Goal: Task Accomplishment & Management: Manage account settings

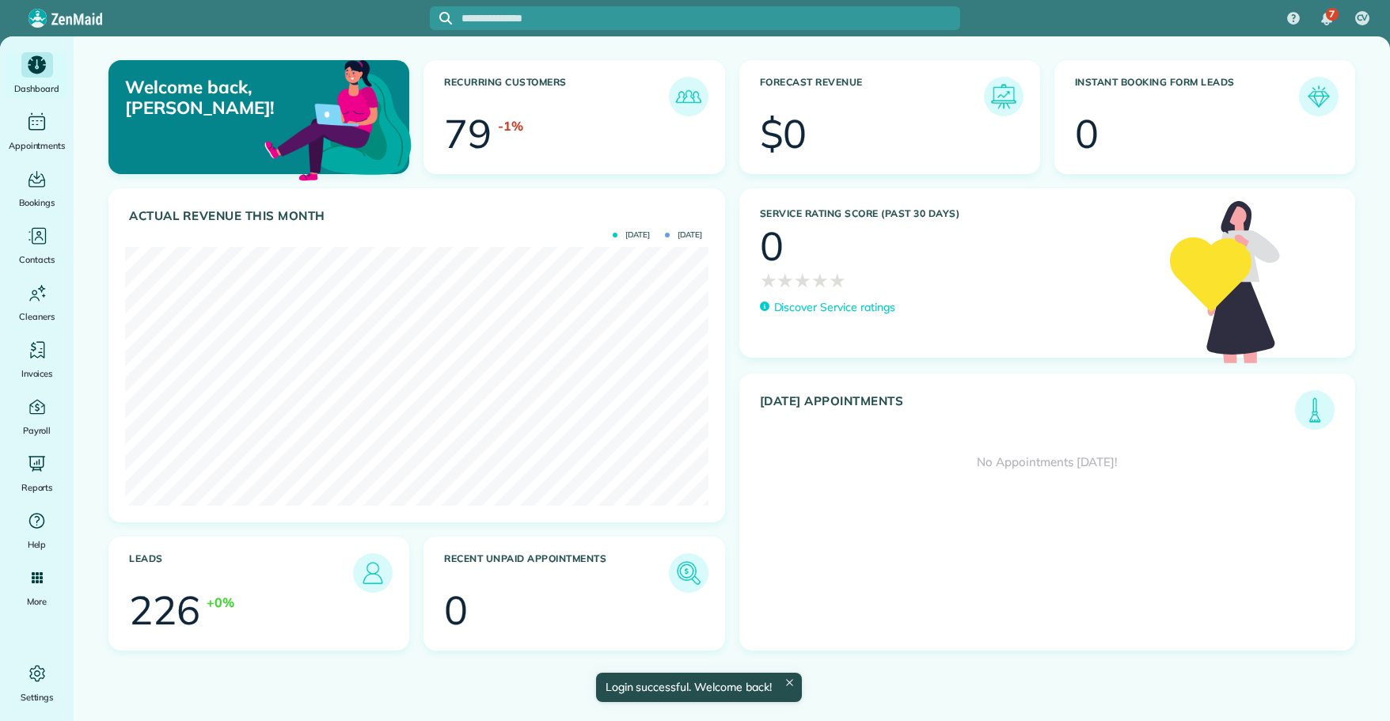
scroll to position [259, 583]
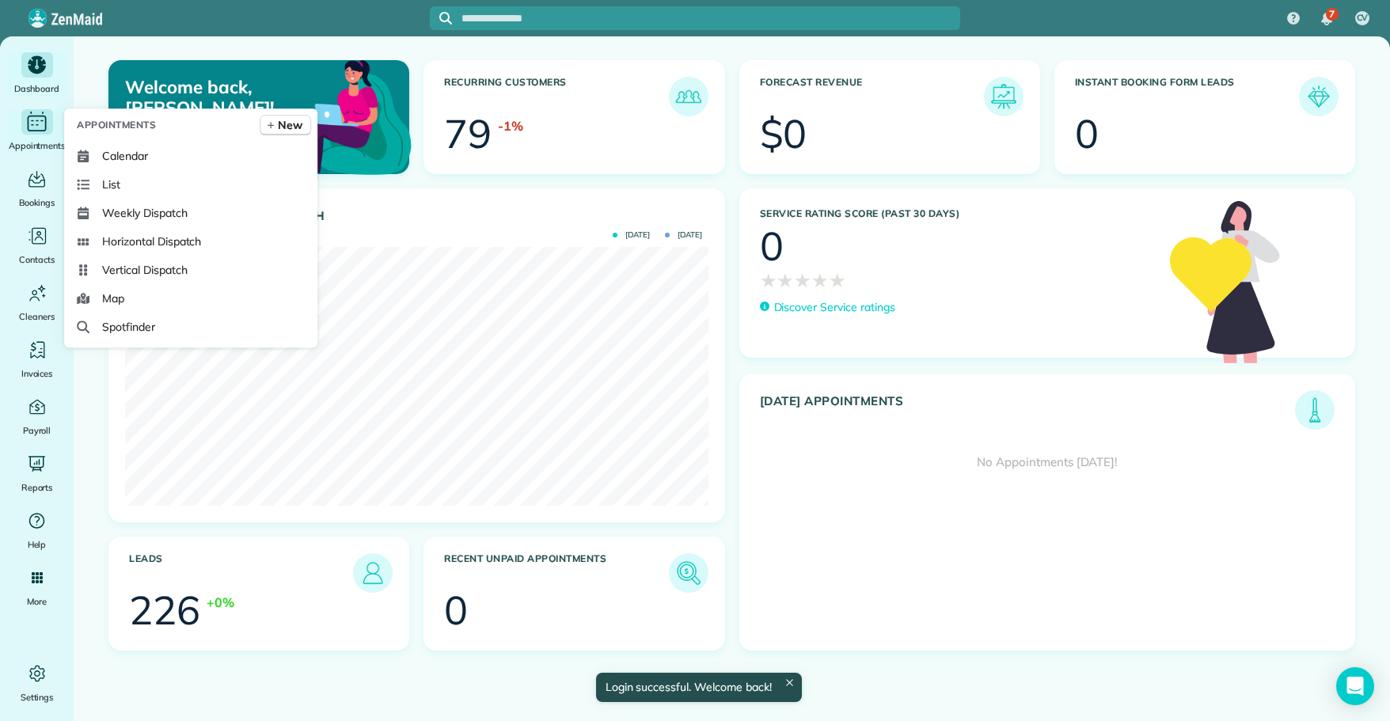
click at [32, 125] on icon "Main" at bounding box center [32, 124] width 3 height 1
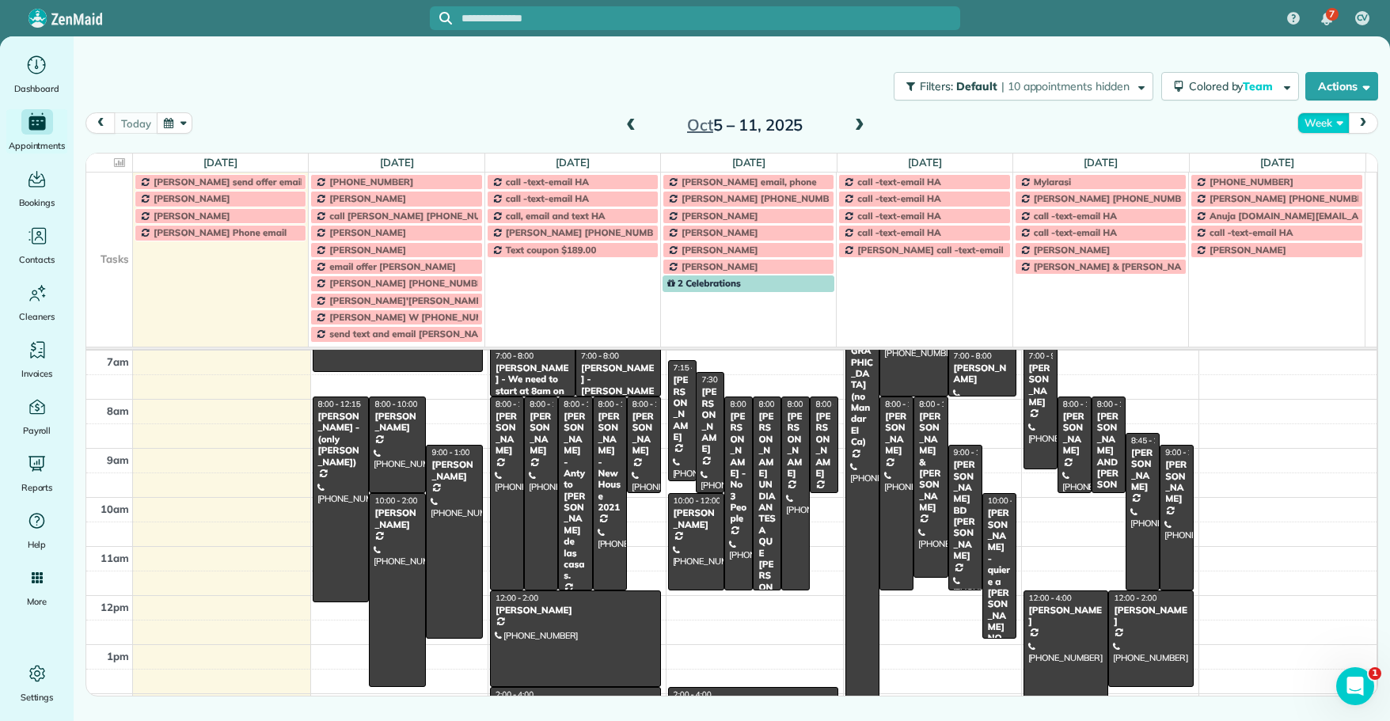
click at [1333, 121] on button "Week" at bounding box center [1322, 122] width 51 height 21
click at [1331, 157] on link "Day" at bounding box center [1360, 160] width 125 height 32
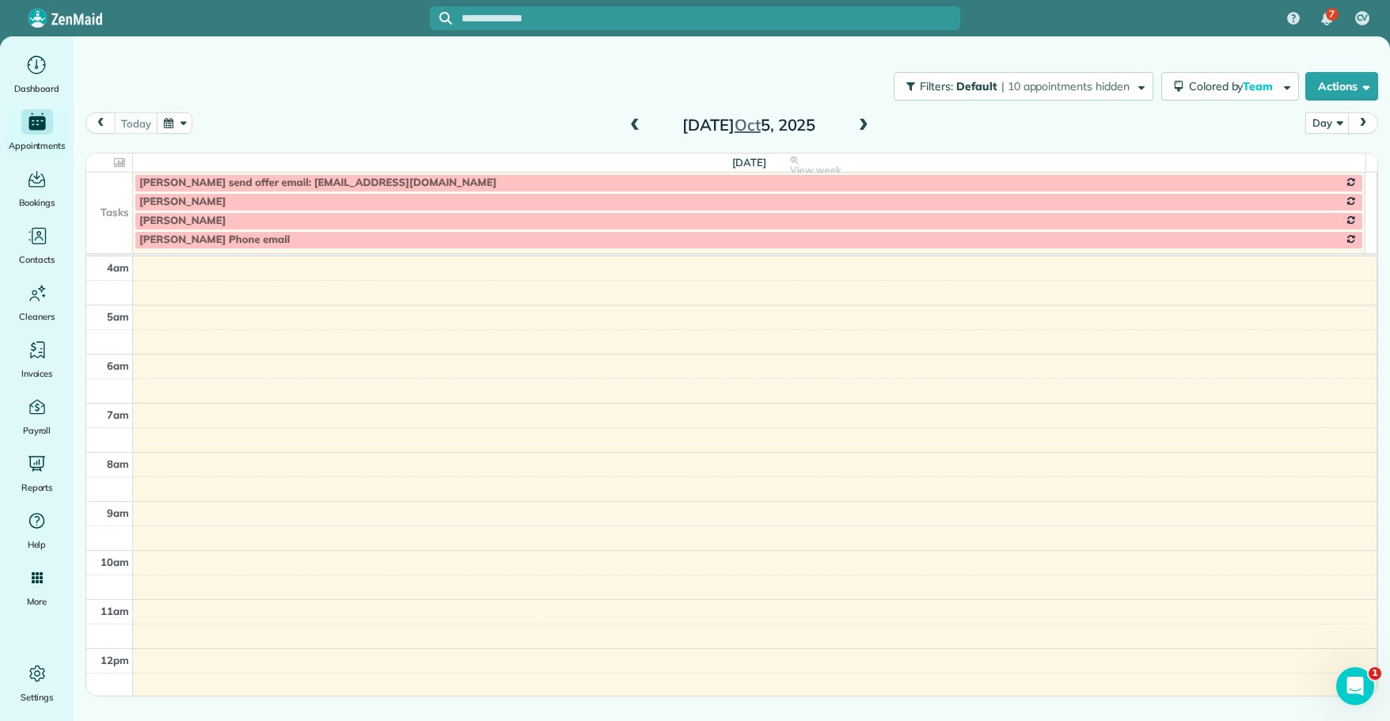
scroll to position [146, 0]
click at [860, 122] on span at bounding box center [863, 126] width 17 height 14
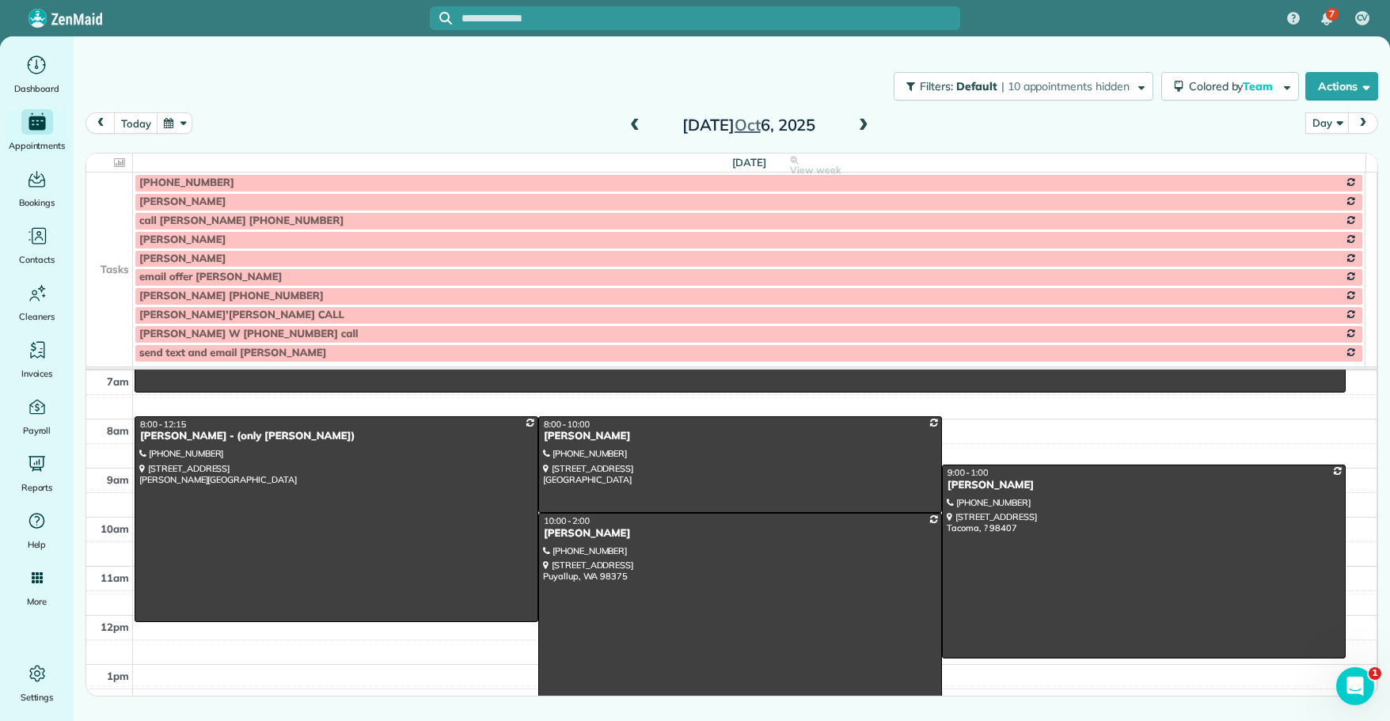
click at [117, 205] on td at bounding box center [109, 201] width 47 height 19
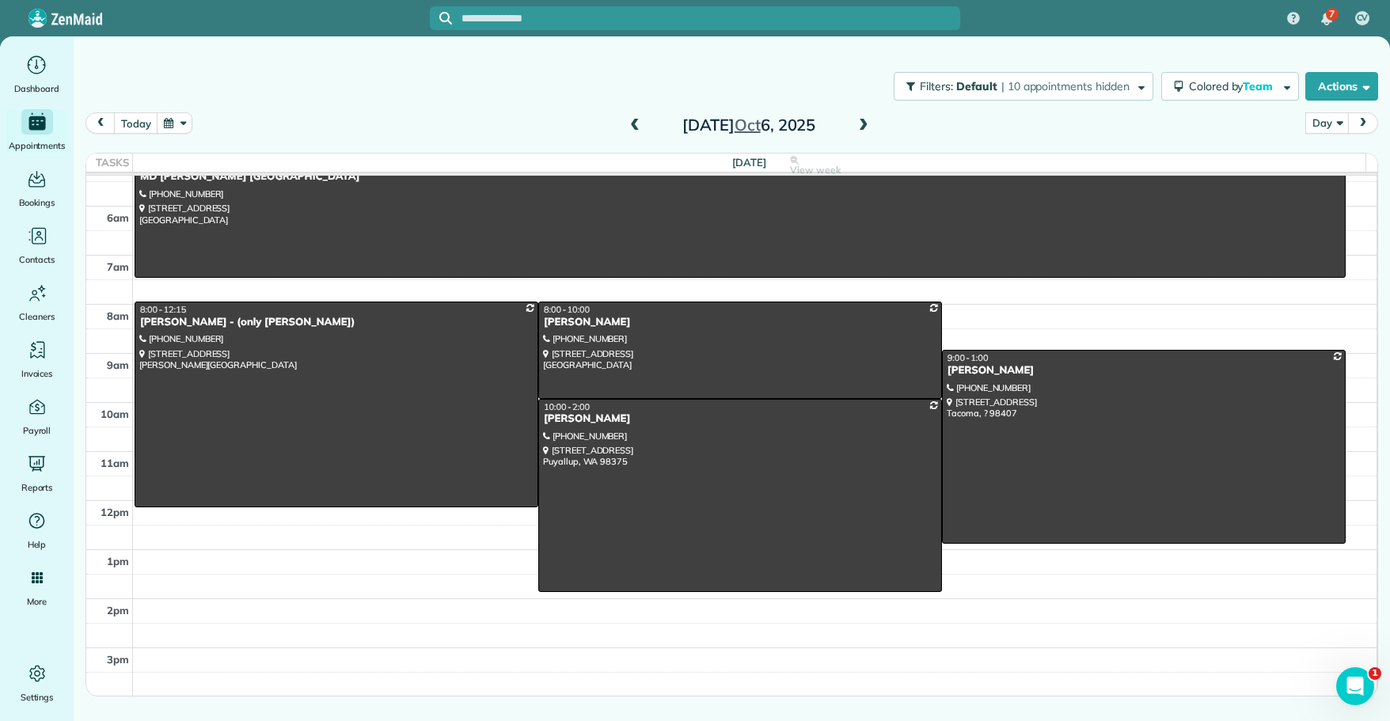
scroll to position [0, 0]
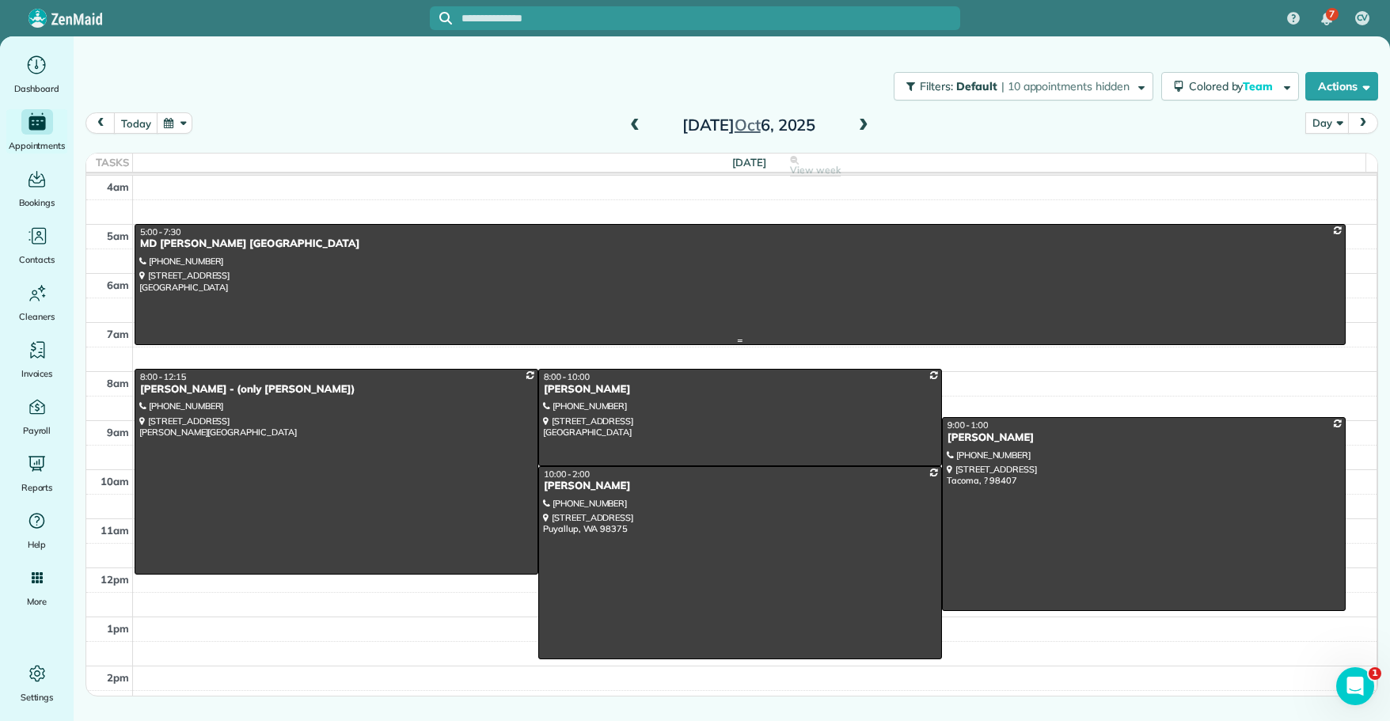
click at [186, 233] on div "5:00 - 7:30" at bounding box center [739, 231] width 1201 height 11
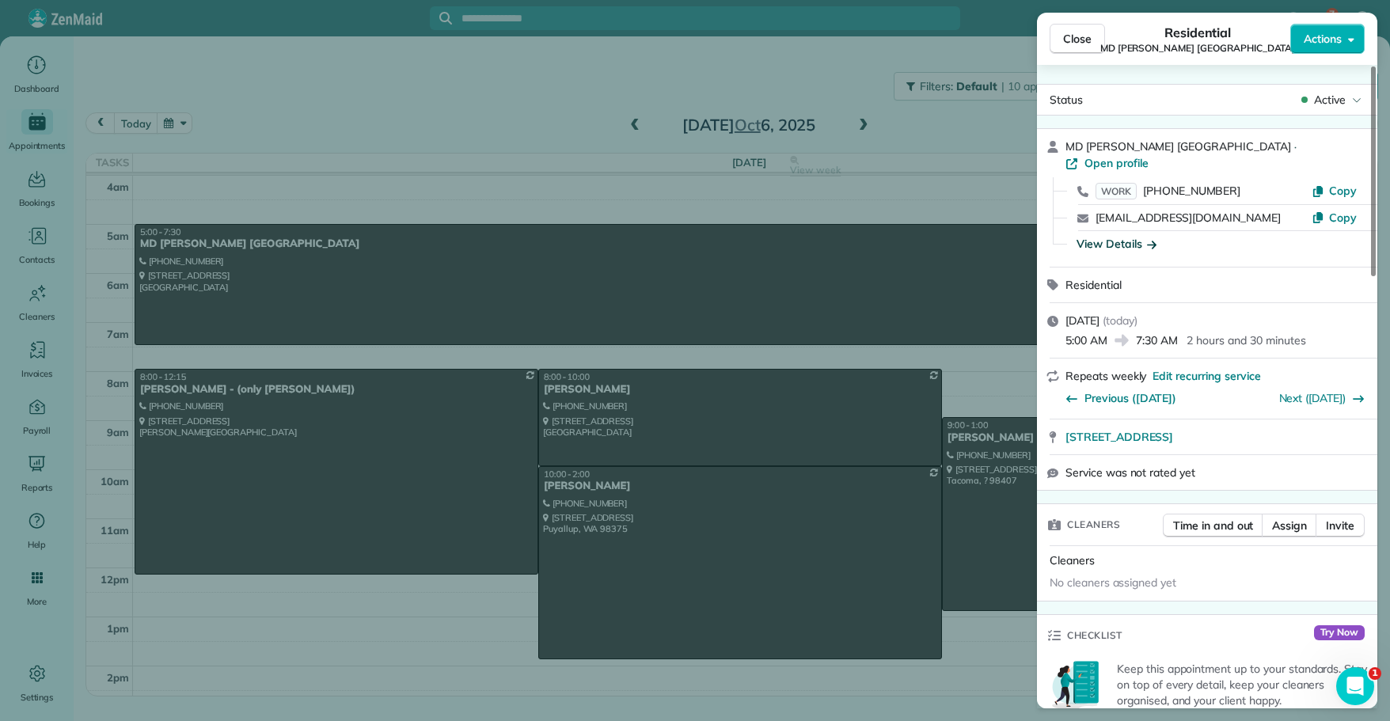
click at [1106, 236] on div "View Details" at bounding box center [1116, 244] width 80 height 16
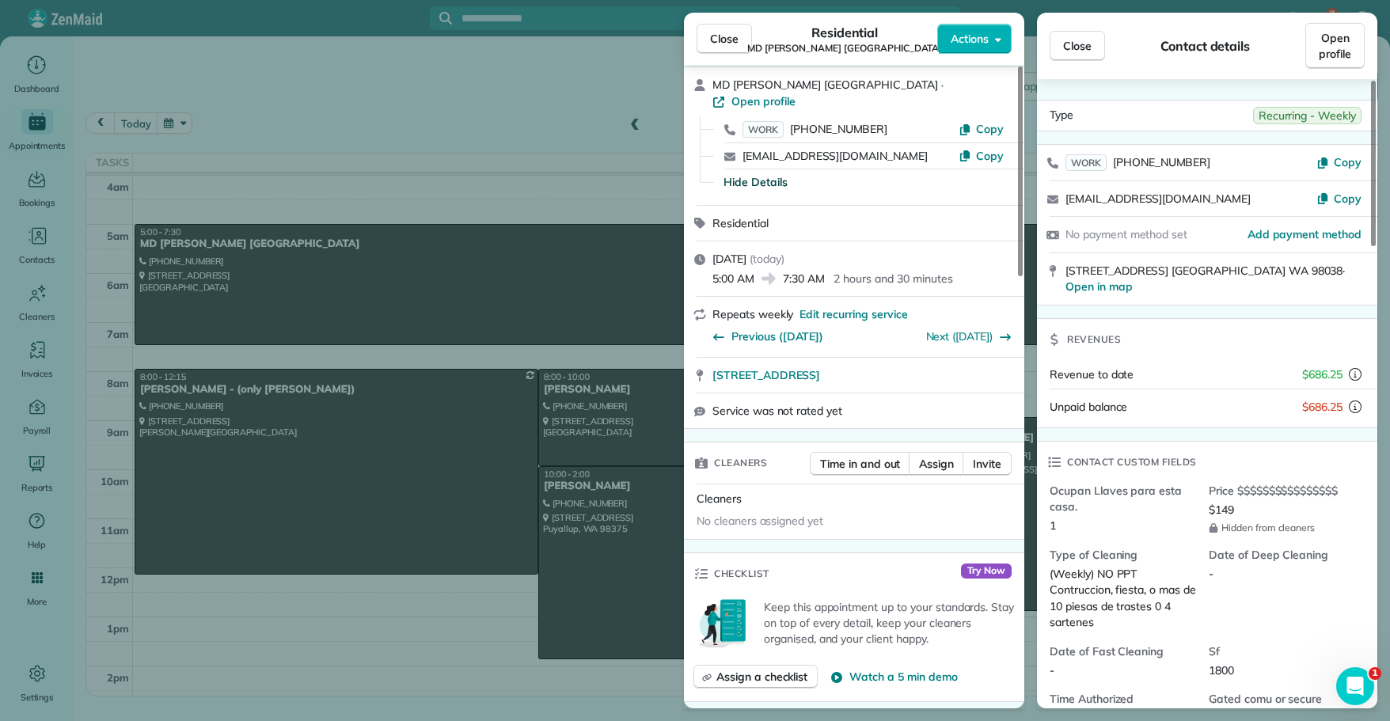
scroll to position [63, 0]
click at [1223, 360] on div "Revenue to date $686.25" at bounding box center [1207, 374] width 340 height 29
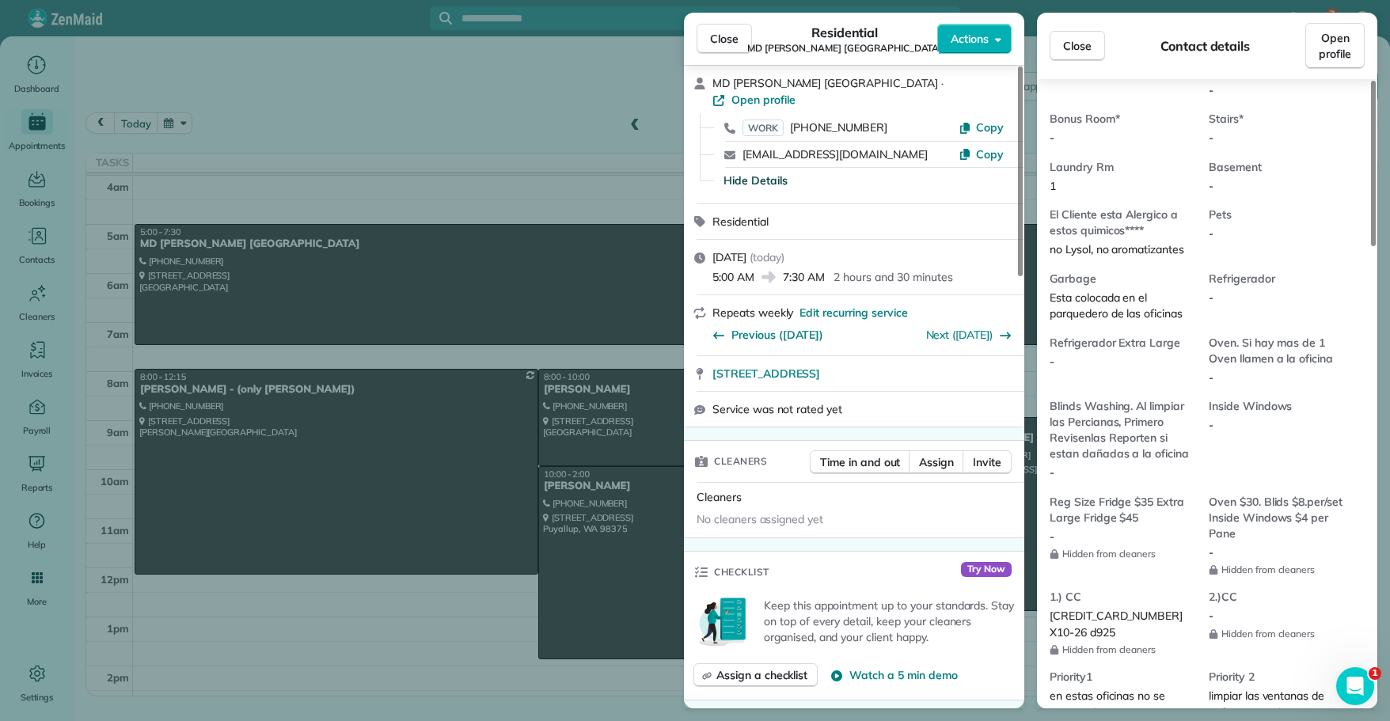
scroll to position [1108, 0]
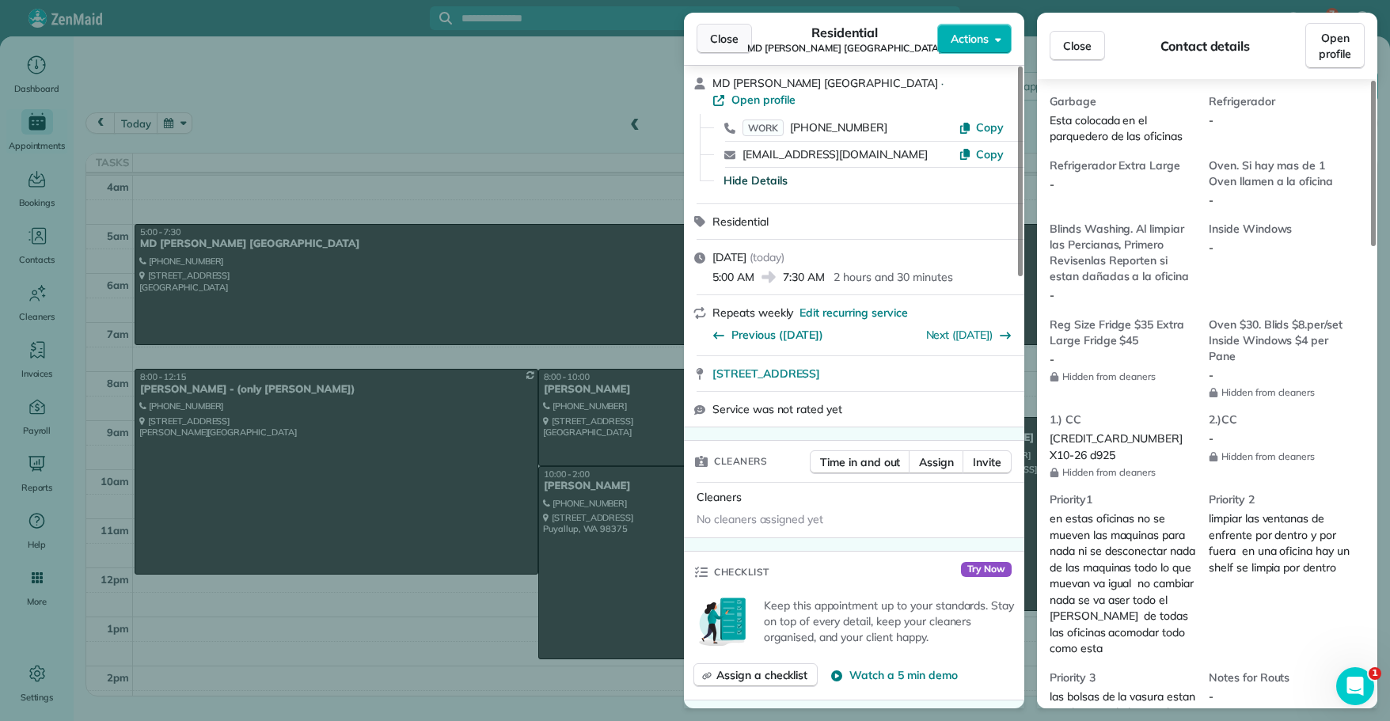
click at [720, 44] on span "Close" at bounding box center [724, 39] width 28 height 16
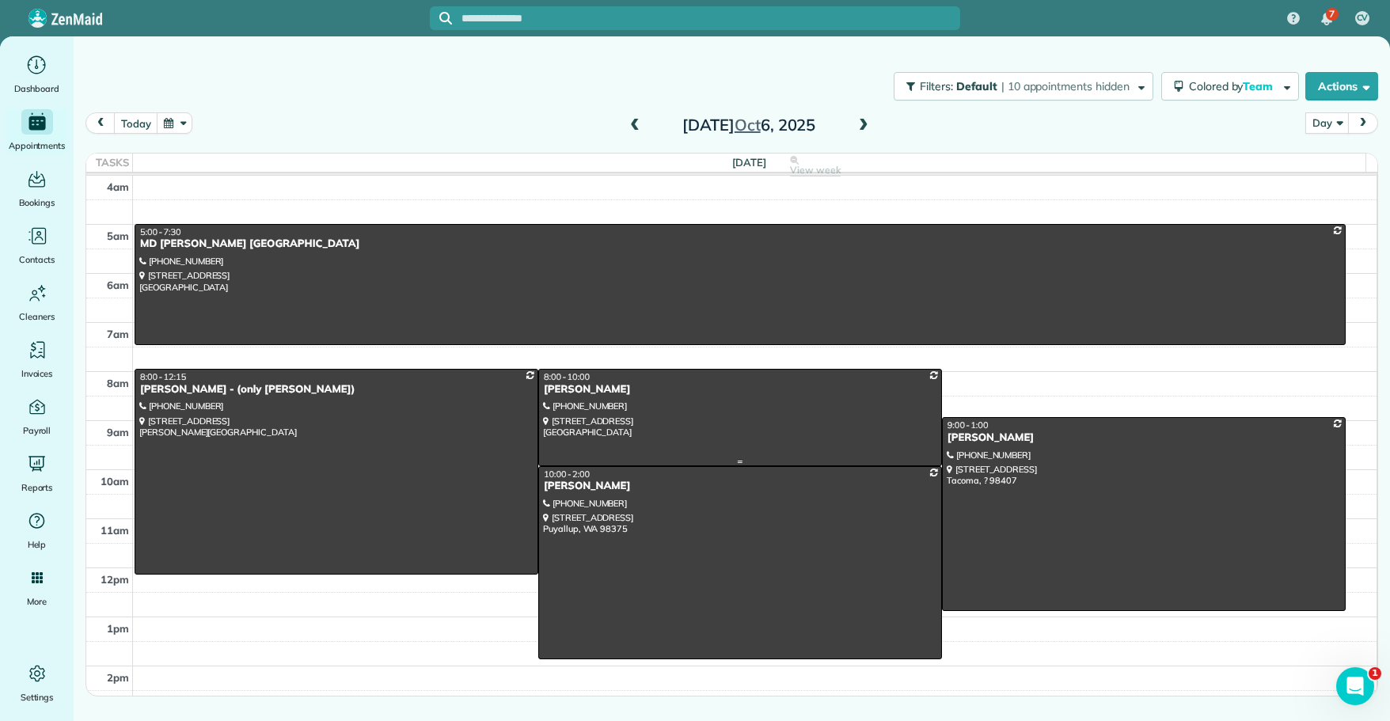
click at [580, 385] on div "[PERSON_NAME]" at bounding box center [740, 389] width 394 height 13
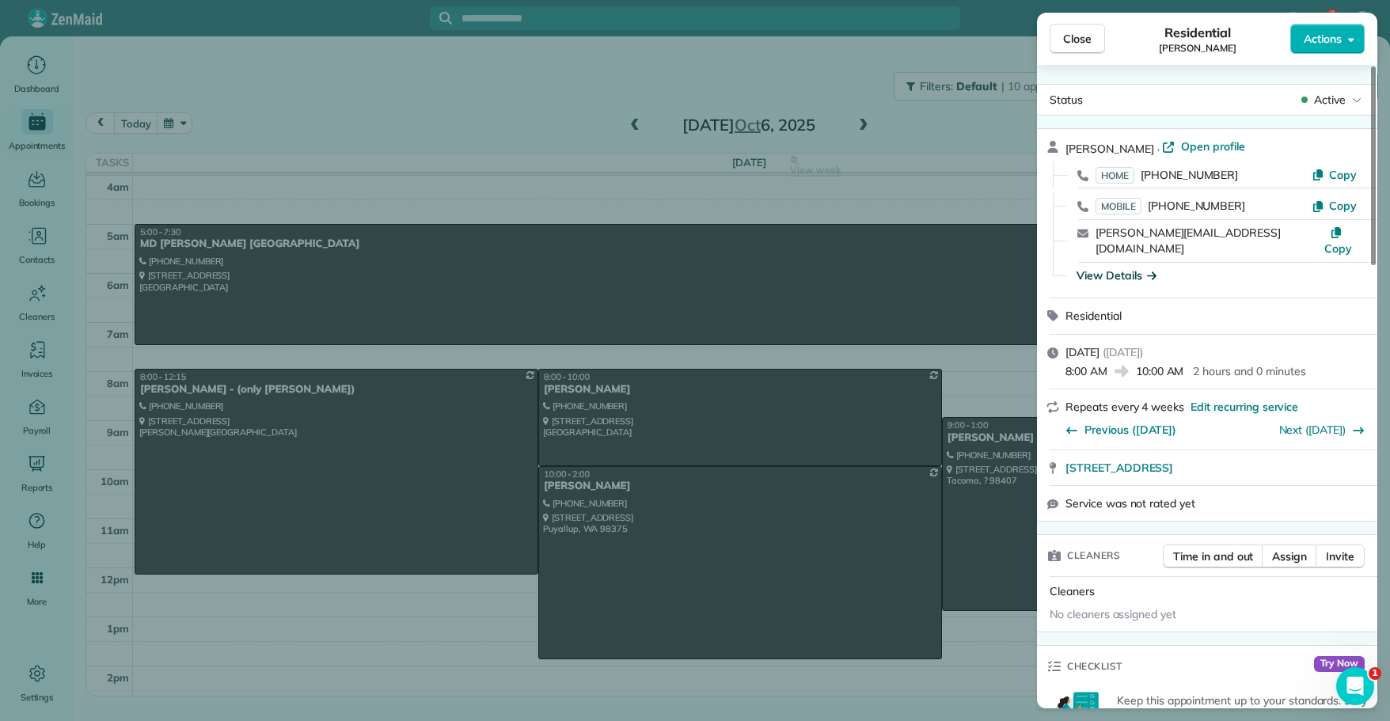
click at [1112, 267] on div "View Details" at bounding box center [1116, 275] width 80 height 16
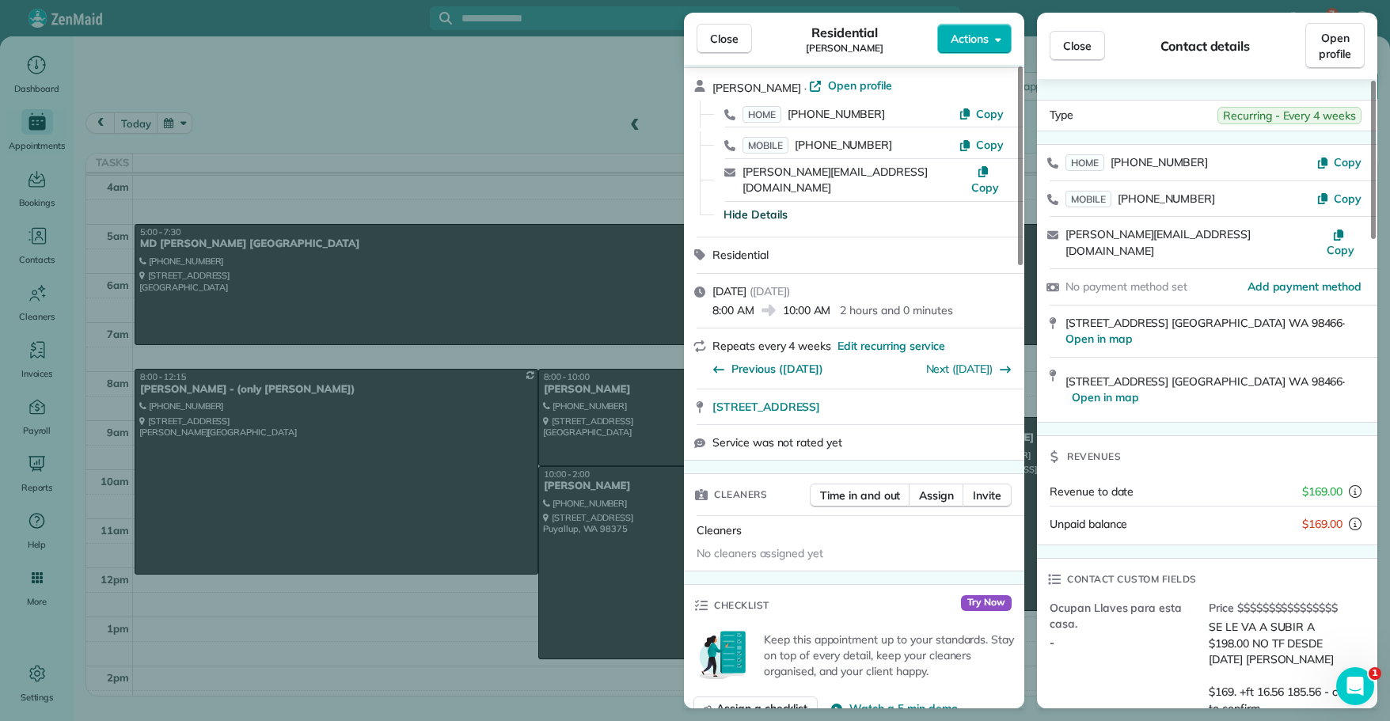
scroll to position [63, 0]
click at [1257, 374] on span "[STREET_ADDRESS] ·" at bounding box center [1204, 381] width 279 height 14
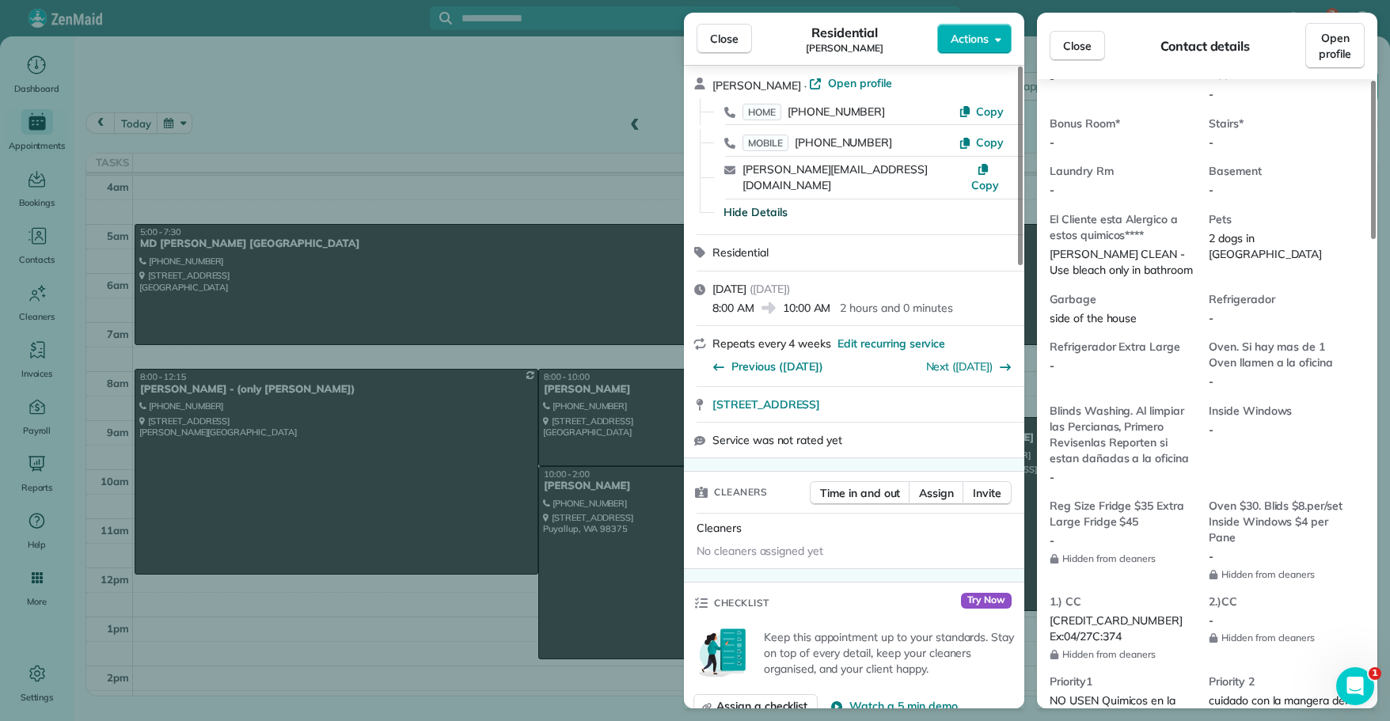
scroll to position [1171, 0]
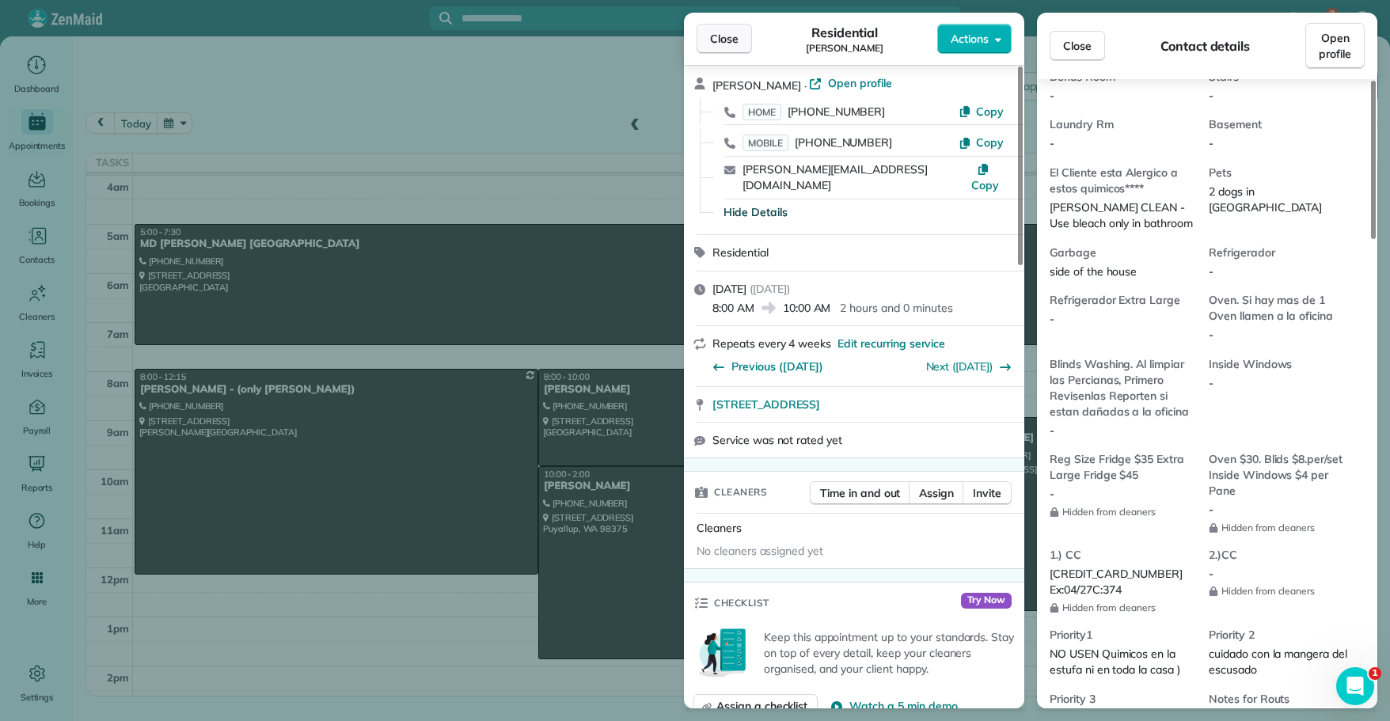
click at [726, 37] on span "Close" at bounding box center [724, 39] width 28 height 16
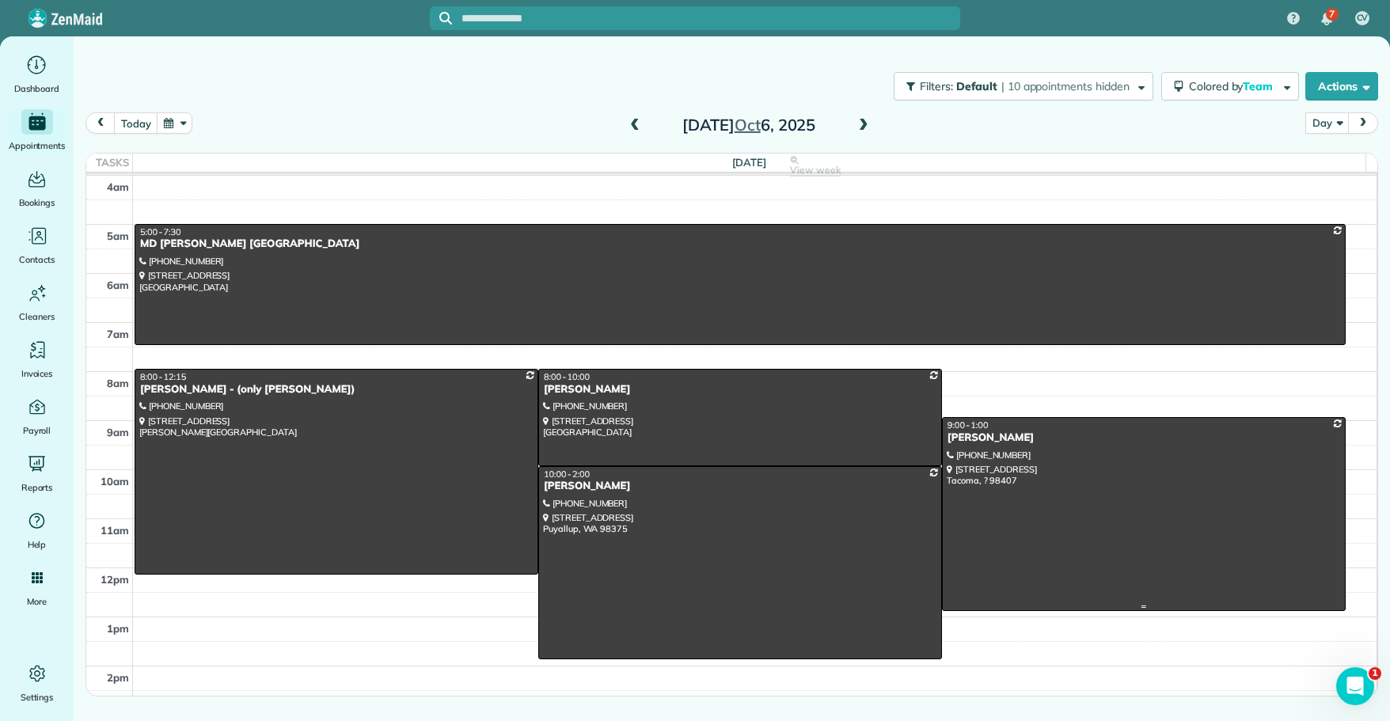
click at [957, 439] on div "[PERSON_NAME]" at bounding box center [1143, 437] width 394 height 13
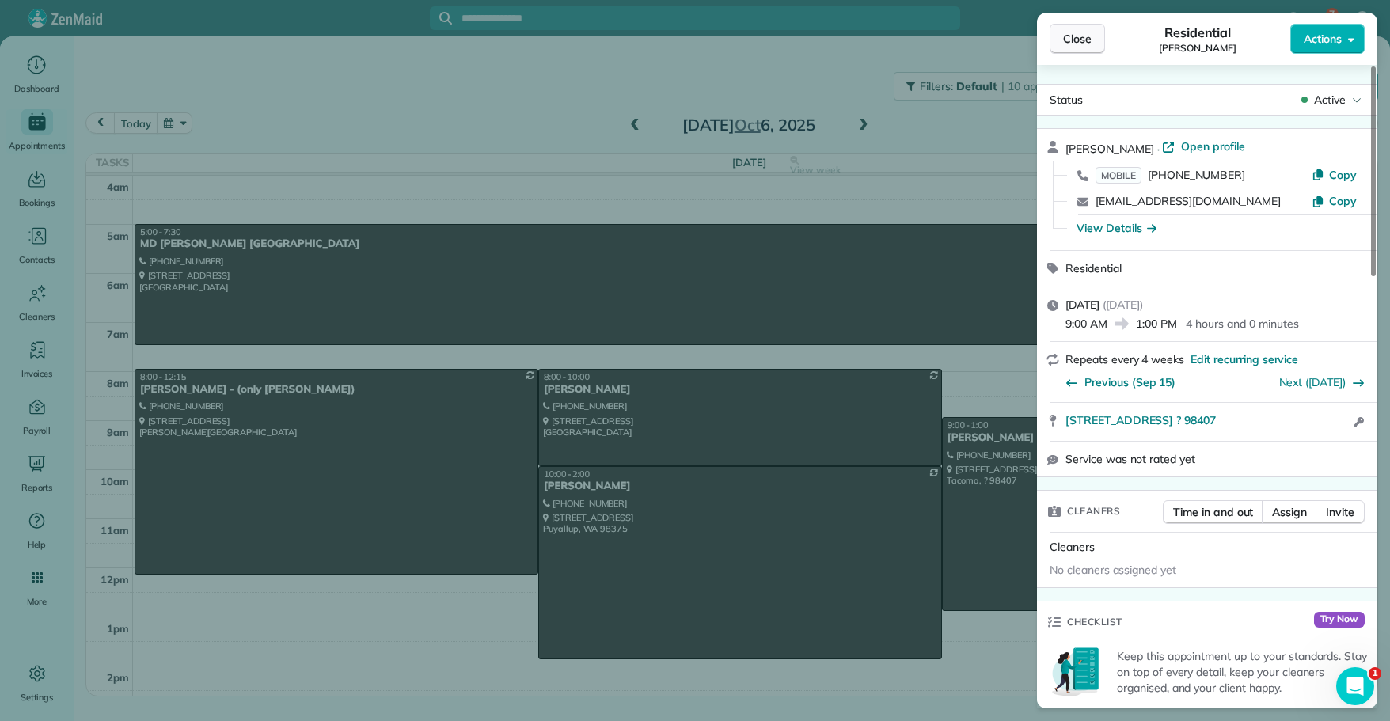
click at [1071, 36] on span "Close" at bounding box center [1077, 39] width 28 height 16
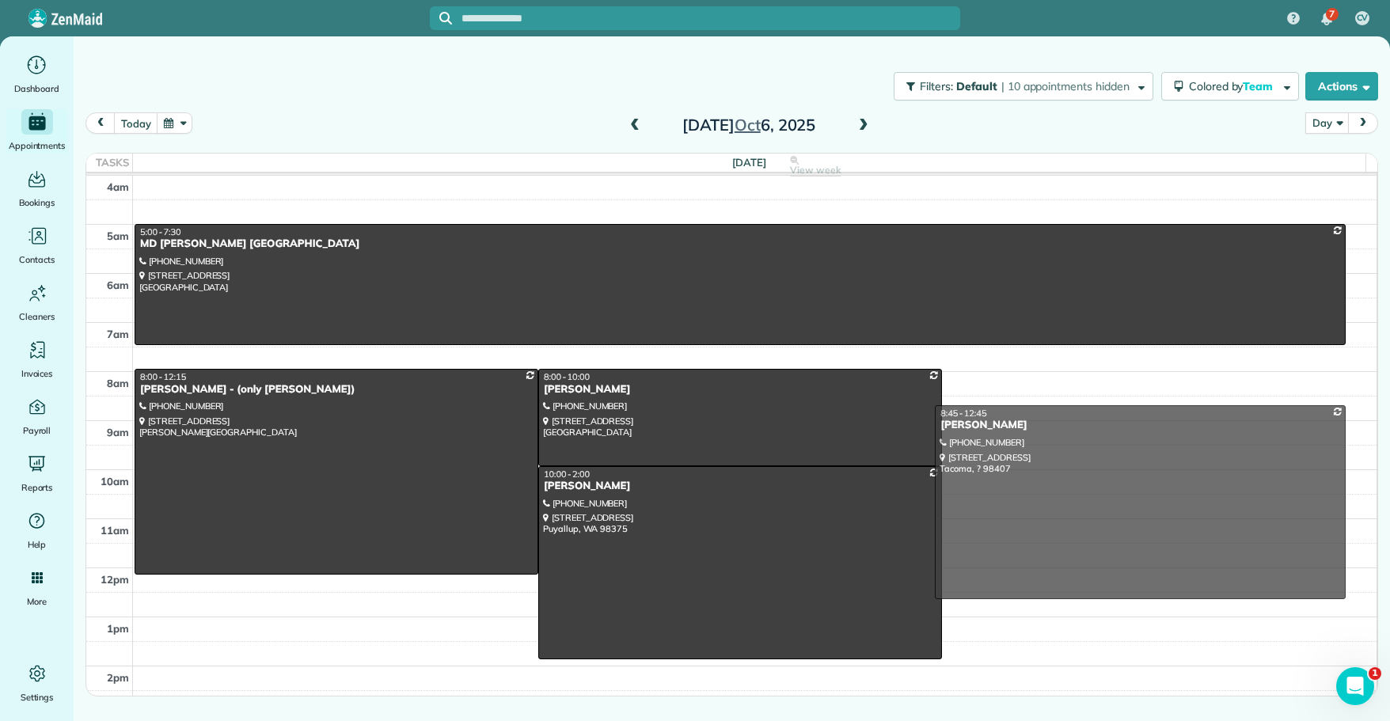
drag, startPoint x: 1037, startPoint y: 417, endPoint x: 1037, endPoint y: 408, distance: 9.5
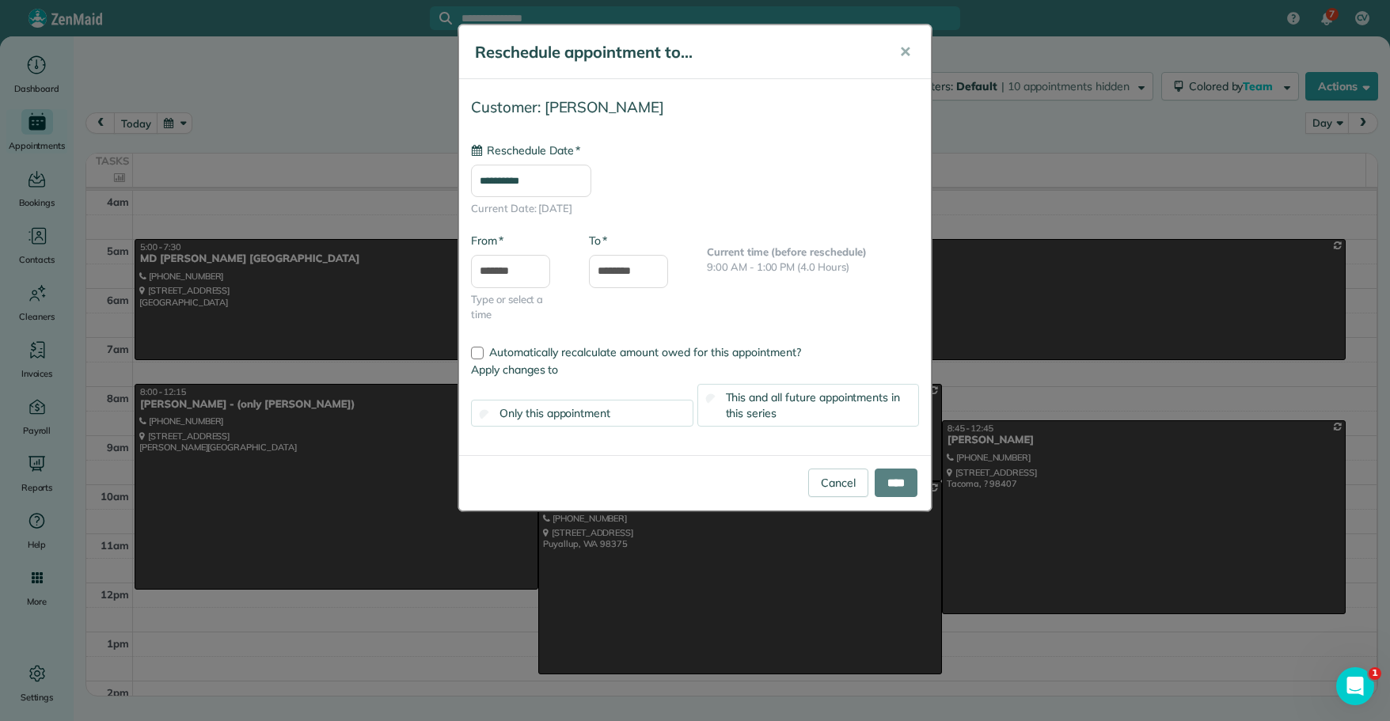
click at [1037, 408] on div "**********" at bounding box center [695, 360] width 1390 height 721
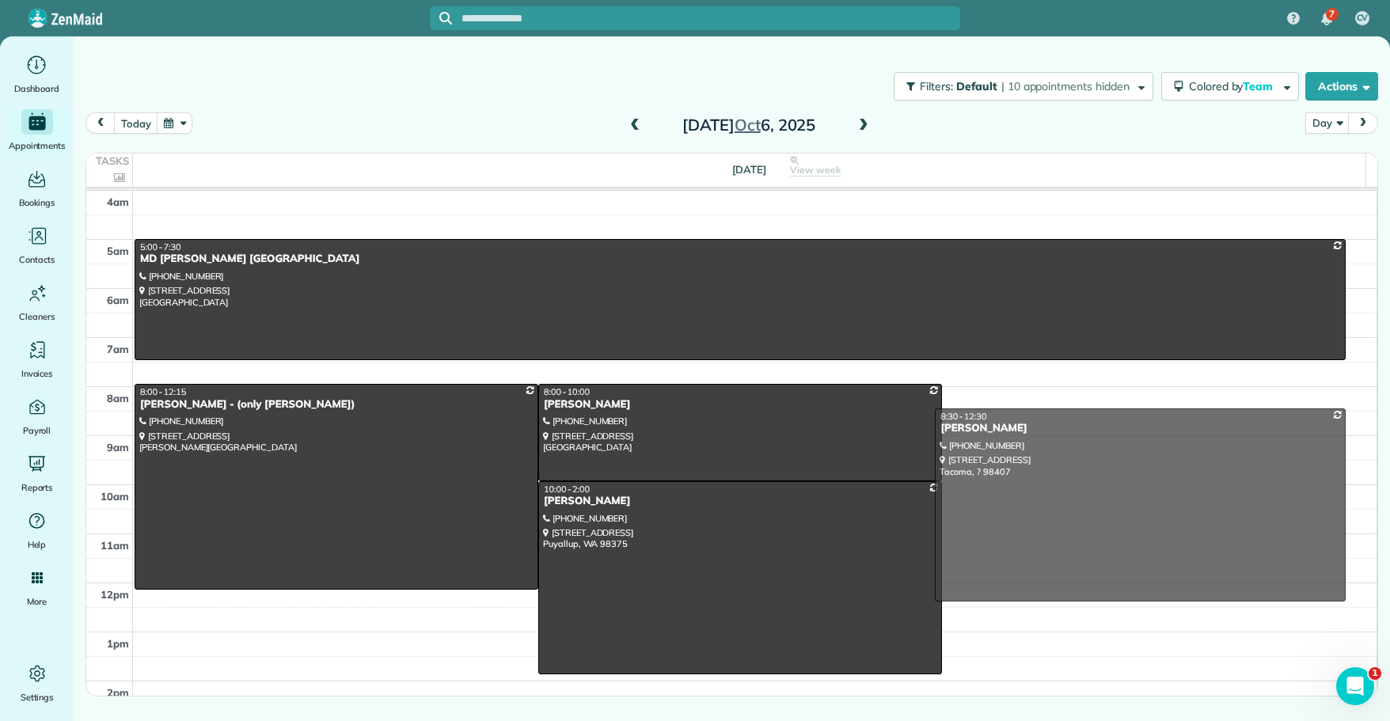
drag, startPoint x: 957, startPoint y: 435, endPoint x: 956, endPoint y: 418, distance: 17.4
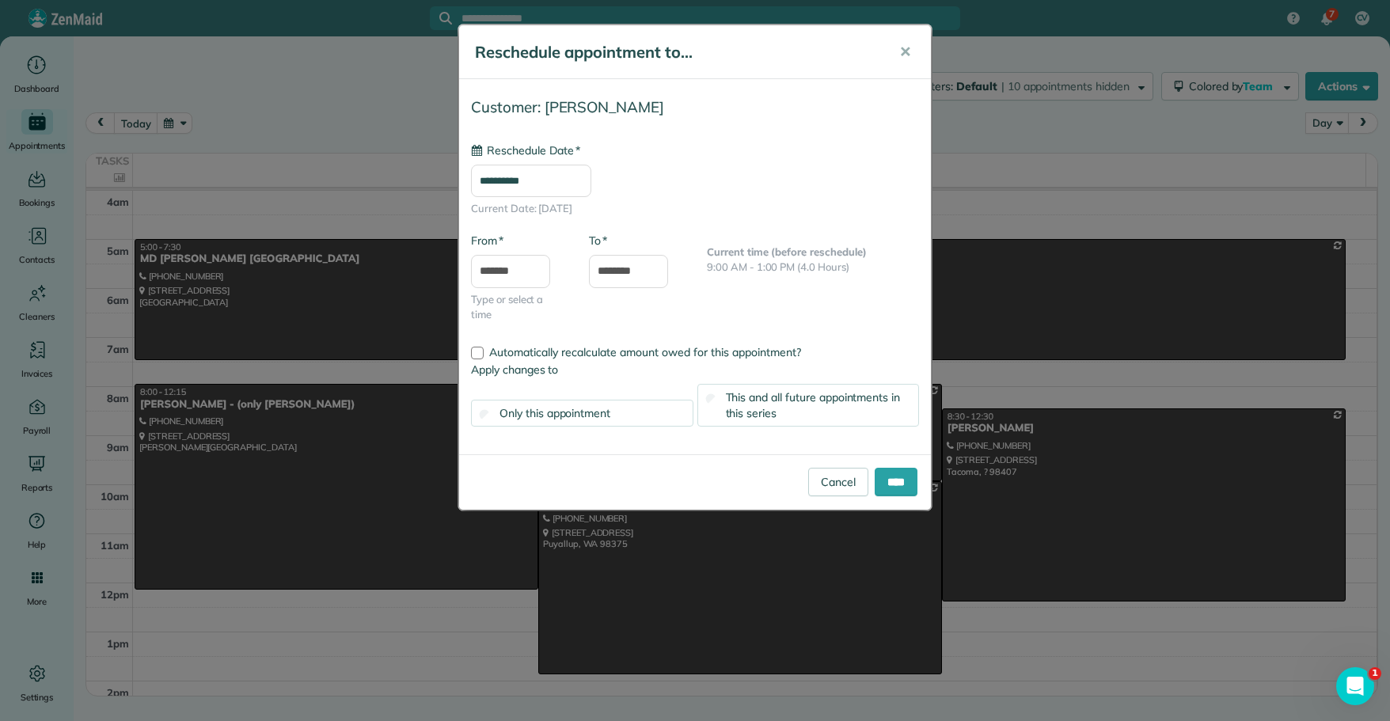
click at [543, 181] on input "**********" at bounding box center [531, 181] width 120 height 33
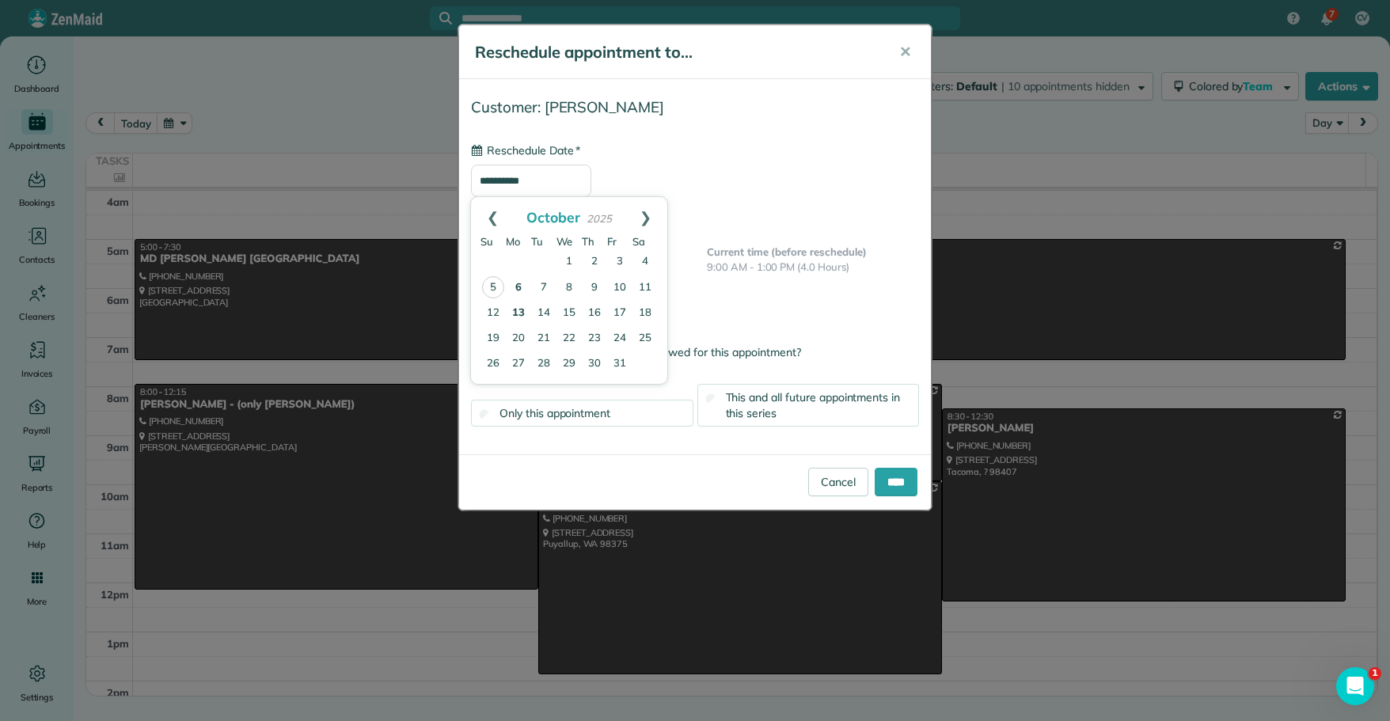
click at [523, 311] on link "13" at bounding box center [518, 313] width 25 height 25
type input "**********"
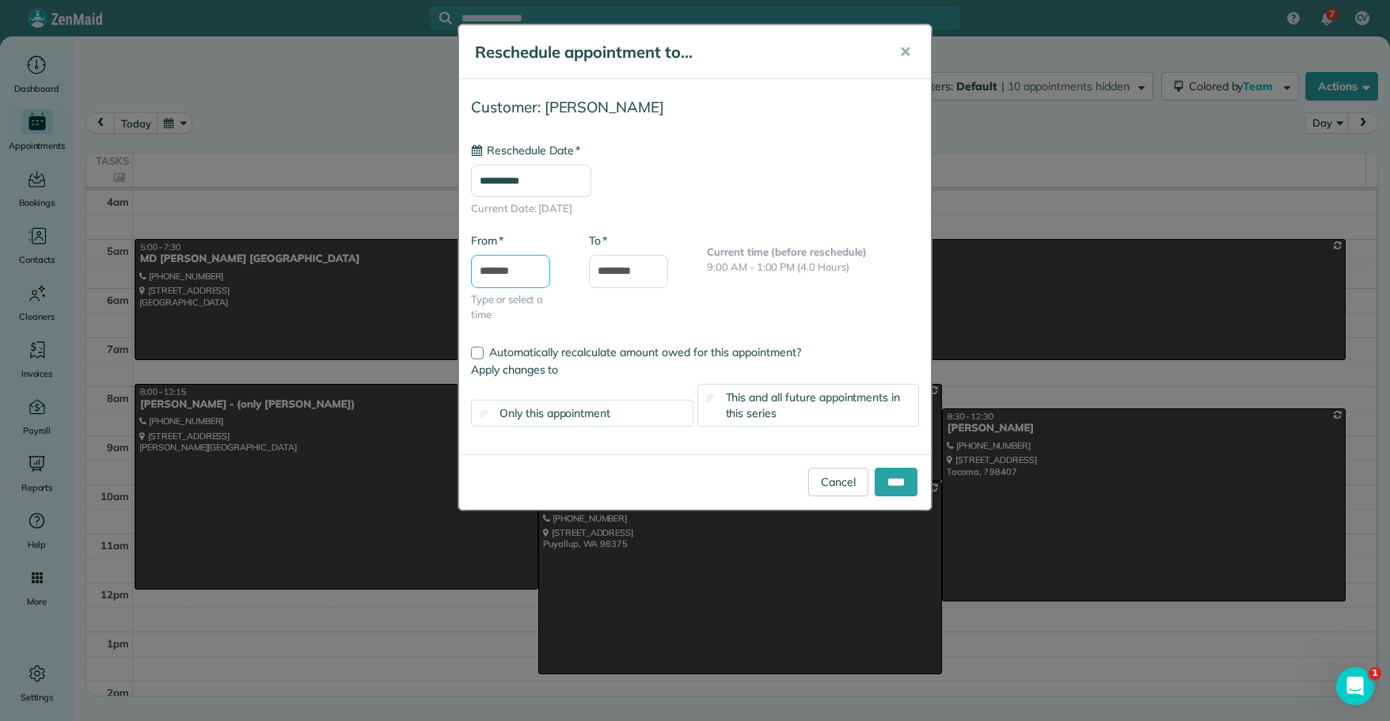
click at [529, 271] on input "*******" at bounding box center [510, 271] width 79 height 33
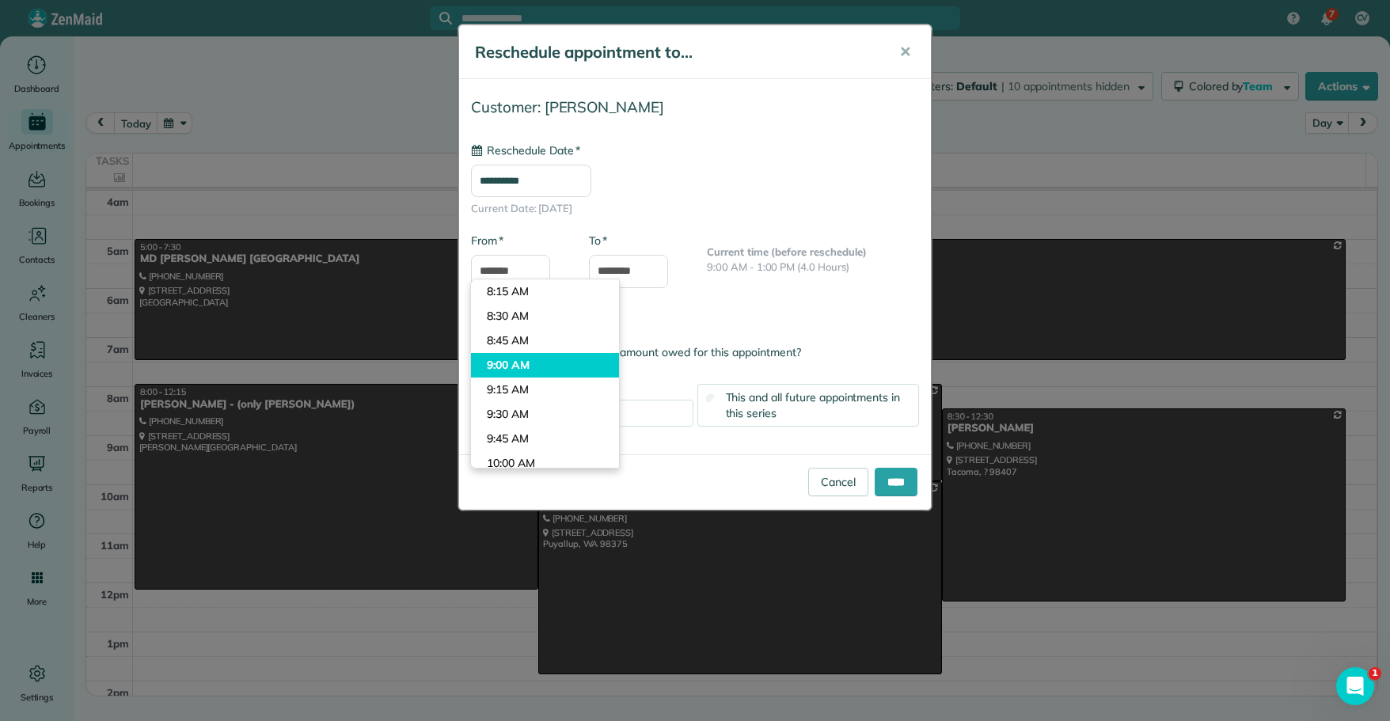
type input "*******"
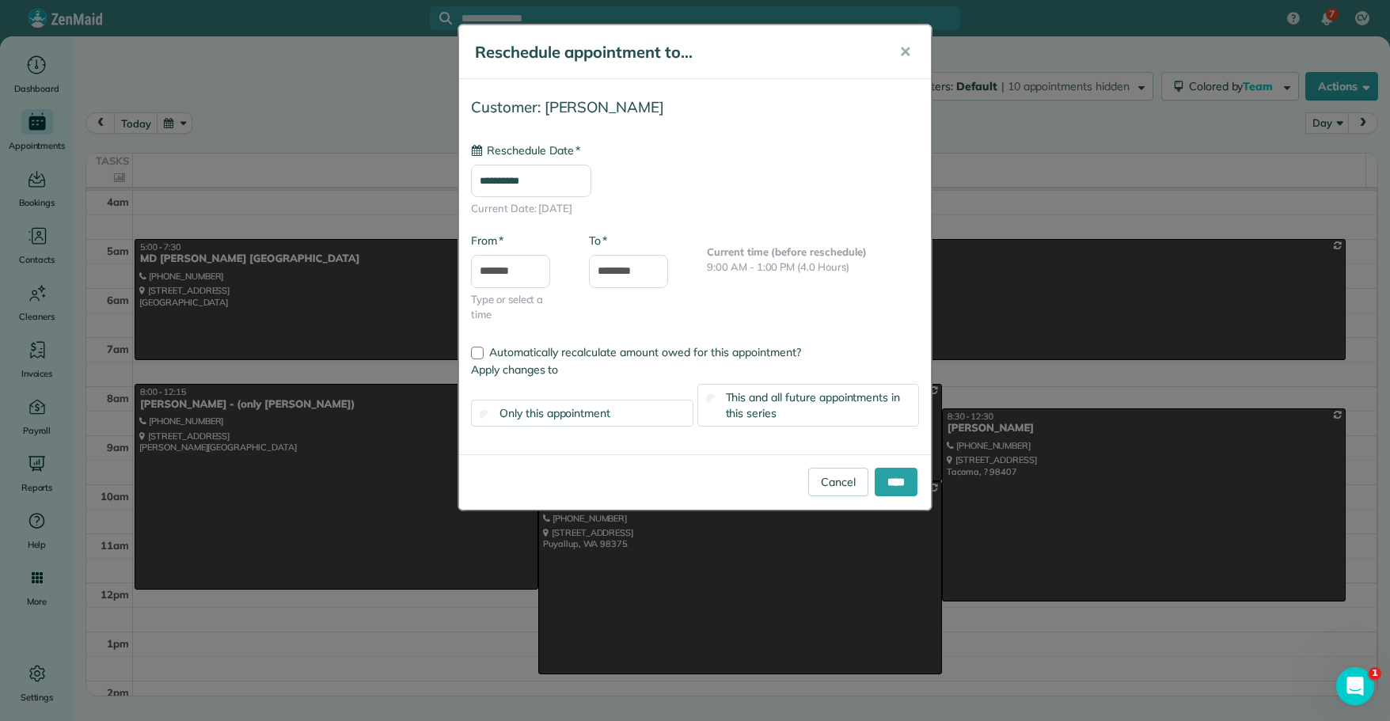
click at [529, 366] on body "7 CV Dashboard Appointments Bookings Contacts Cleaners Invoices Payroll Reports…" at bounding box center [695, 360] width 1390 height 721
click at [894, 486] on input "****" at bounding box center [895, 482] width 43 height 28
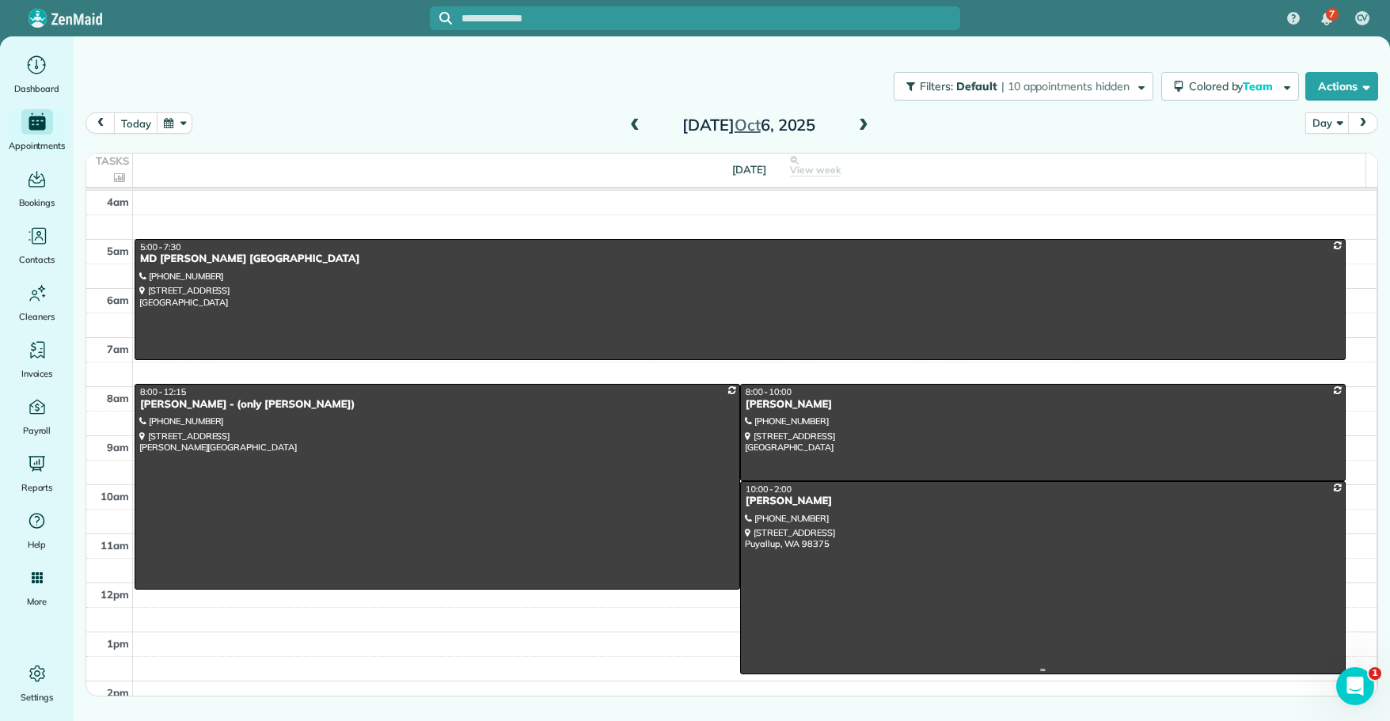
click at [764, 505] on div "[PERSON_NAME]" at bounding box center [1043, 501] width 596 height 13
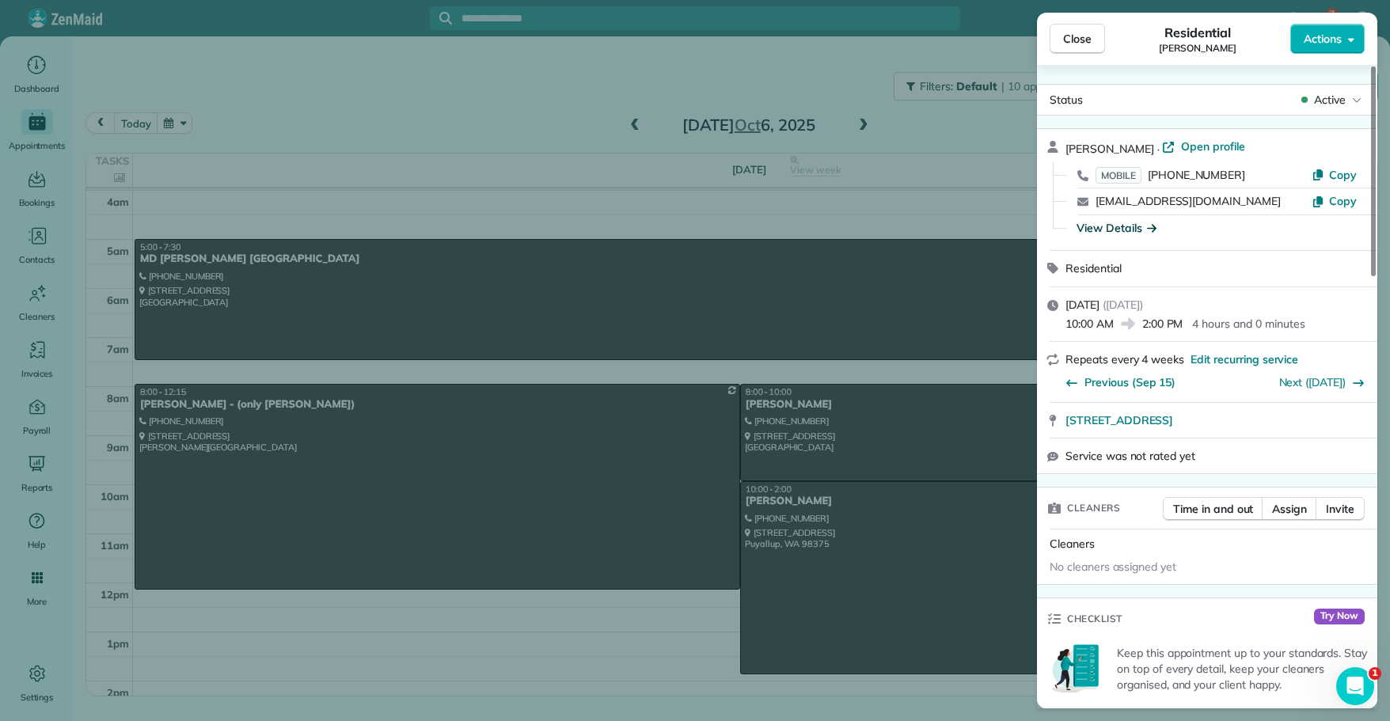
click at [1117, 225] on div "View Details" at bounding box center [1116, 228] width 80 height 16
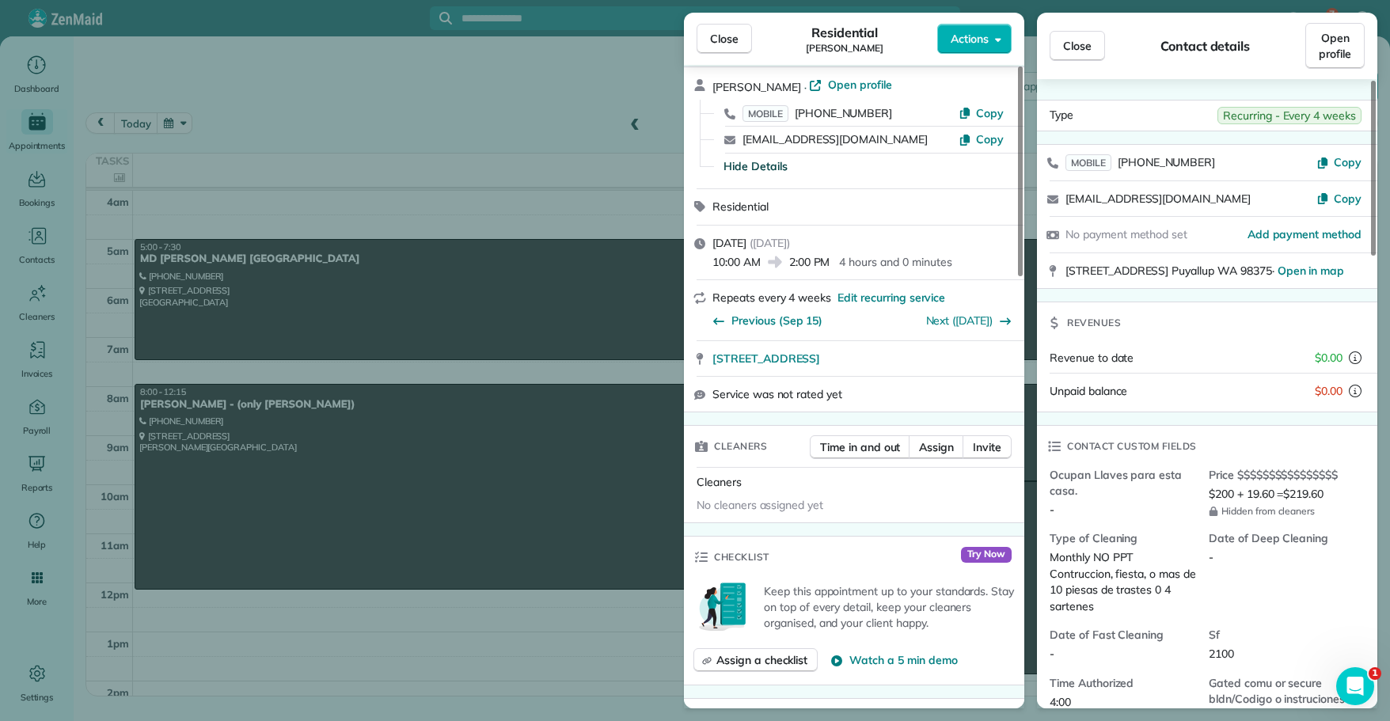
scroll to position [63, 0]
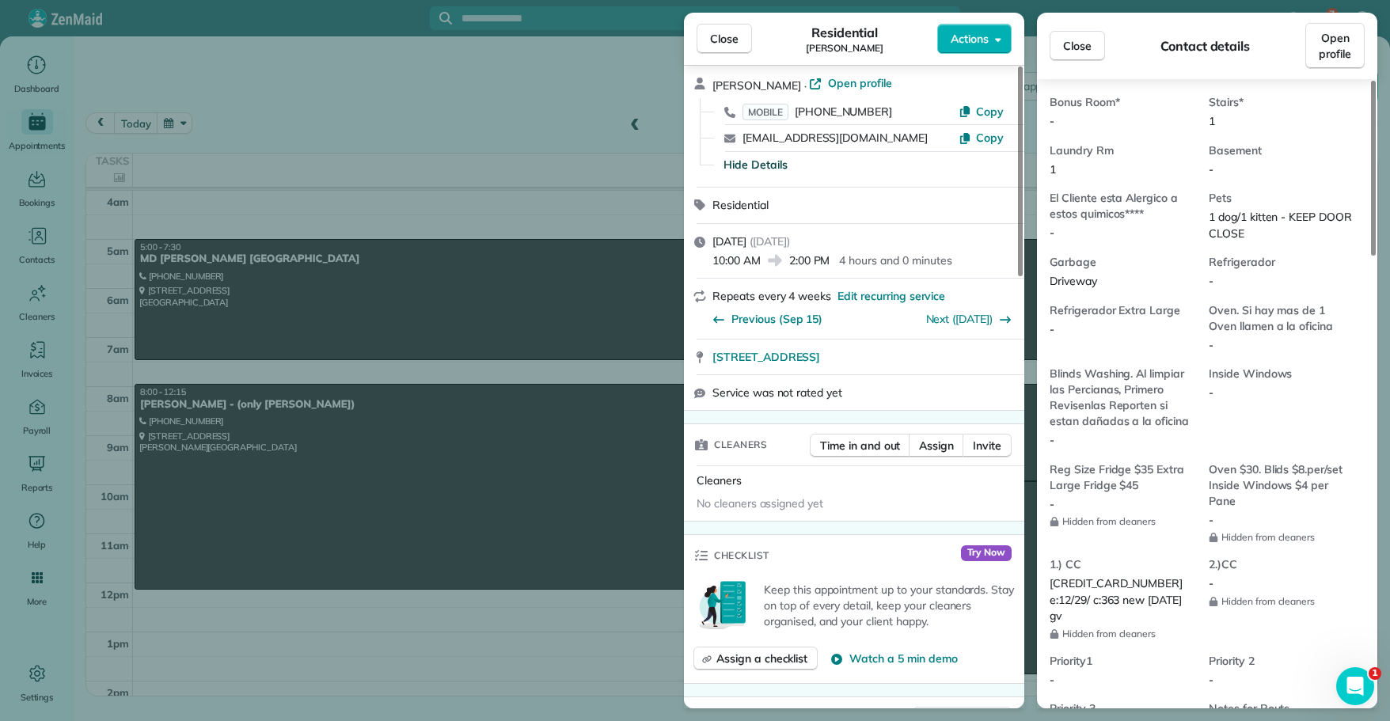
scroll to position [950, 0]
click at [727, 38] on span "Close" at bounding box center [724, 39] width 28 height 16
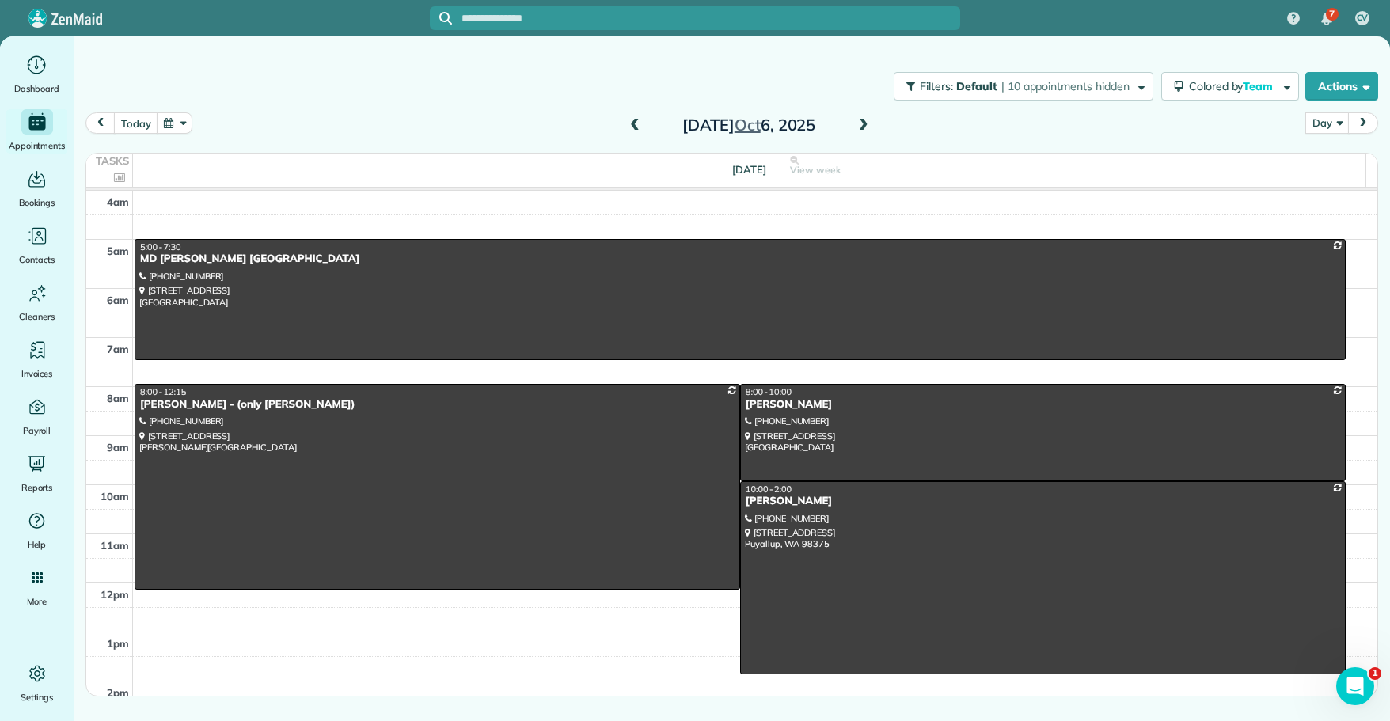
click at [631, 128] on span at bounding box center [634, 126] width 17 height 14
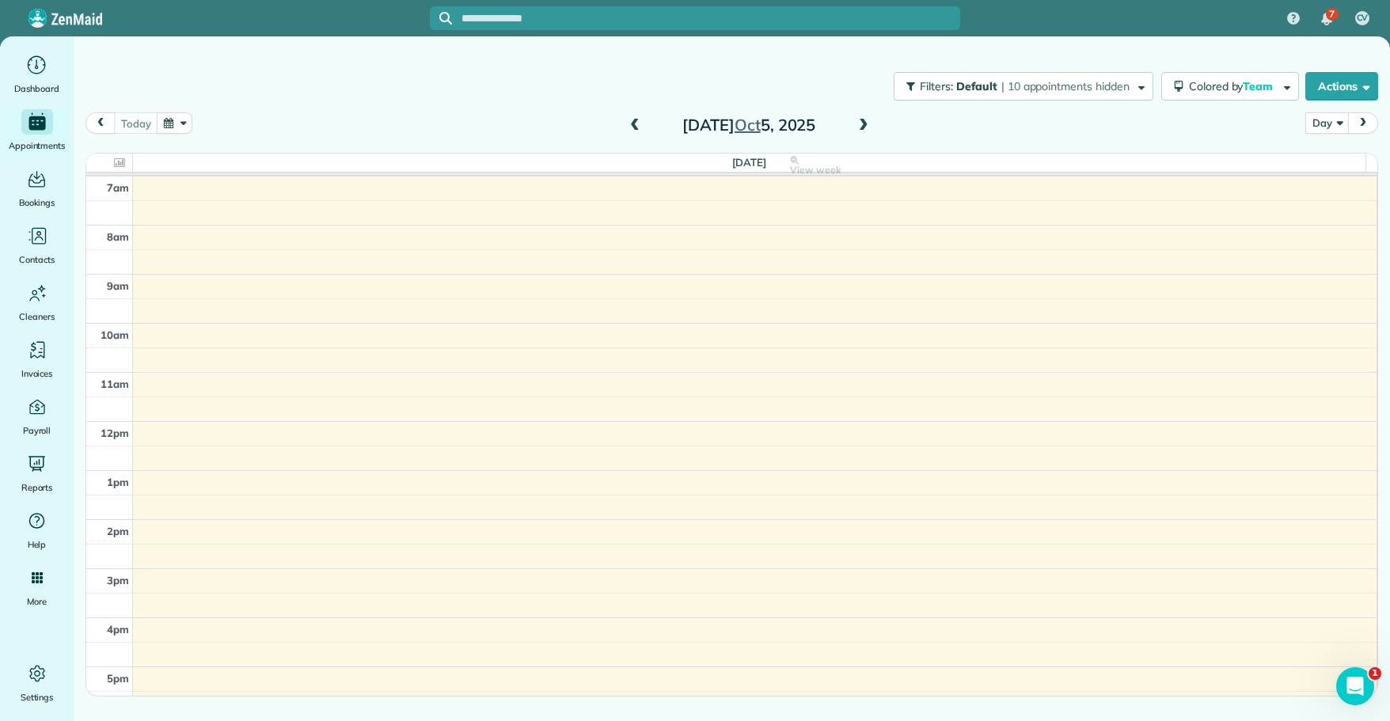
click at [631, 128] on span at bounding box center [634, 126] width 17 height 14
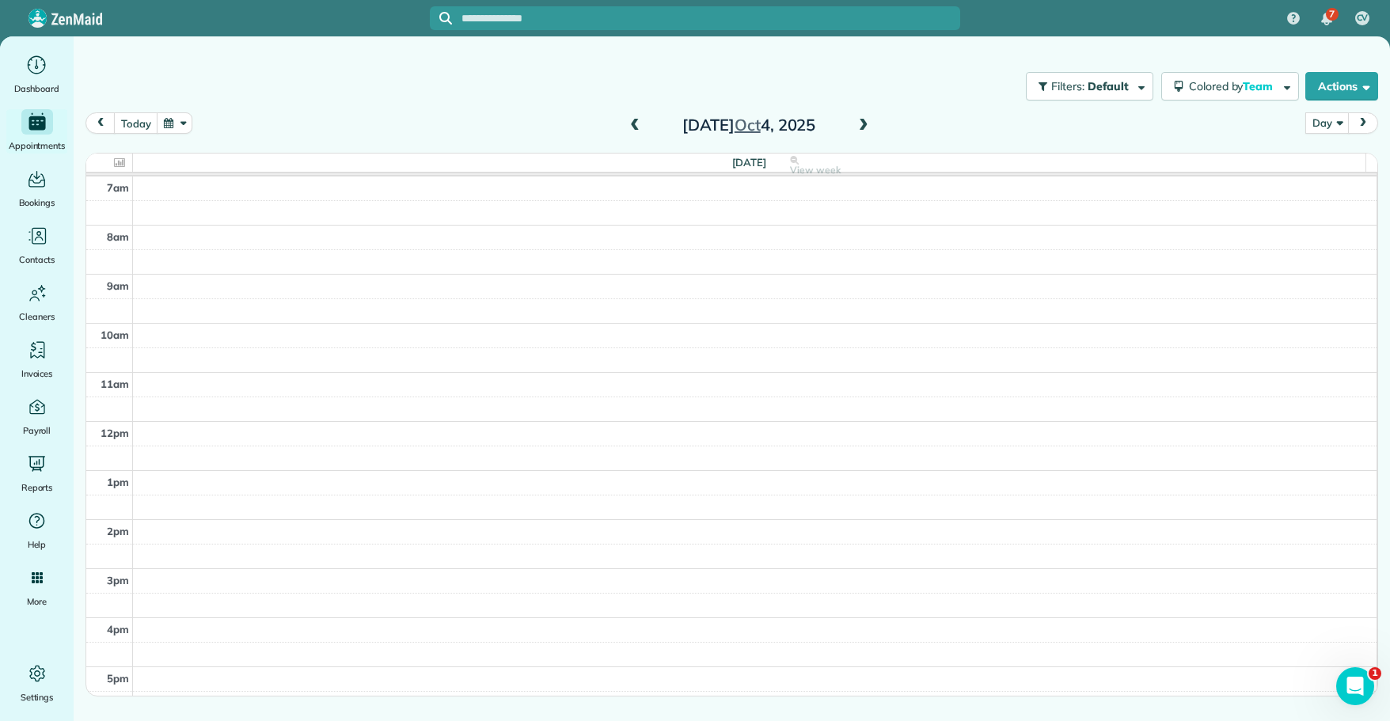
click at [631, 128] on span at bounding box center [634, 126] width 17 height 14
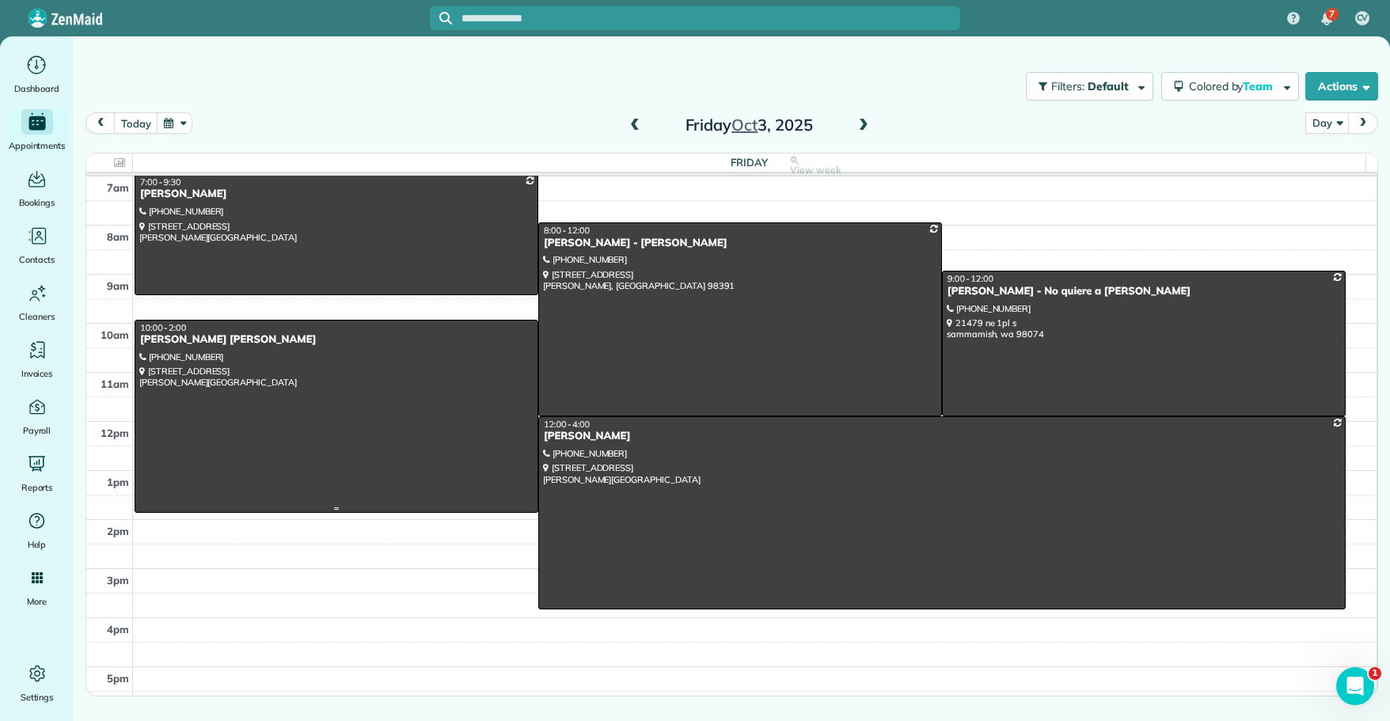
click at [185, 343] on div "[PERSON_NAME] [PERSON_NAME]" at bounding box center [336, 339] width 394 height 13
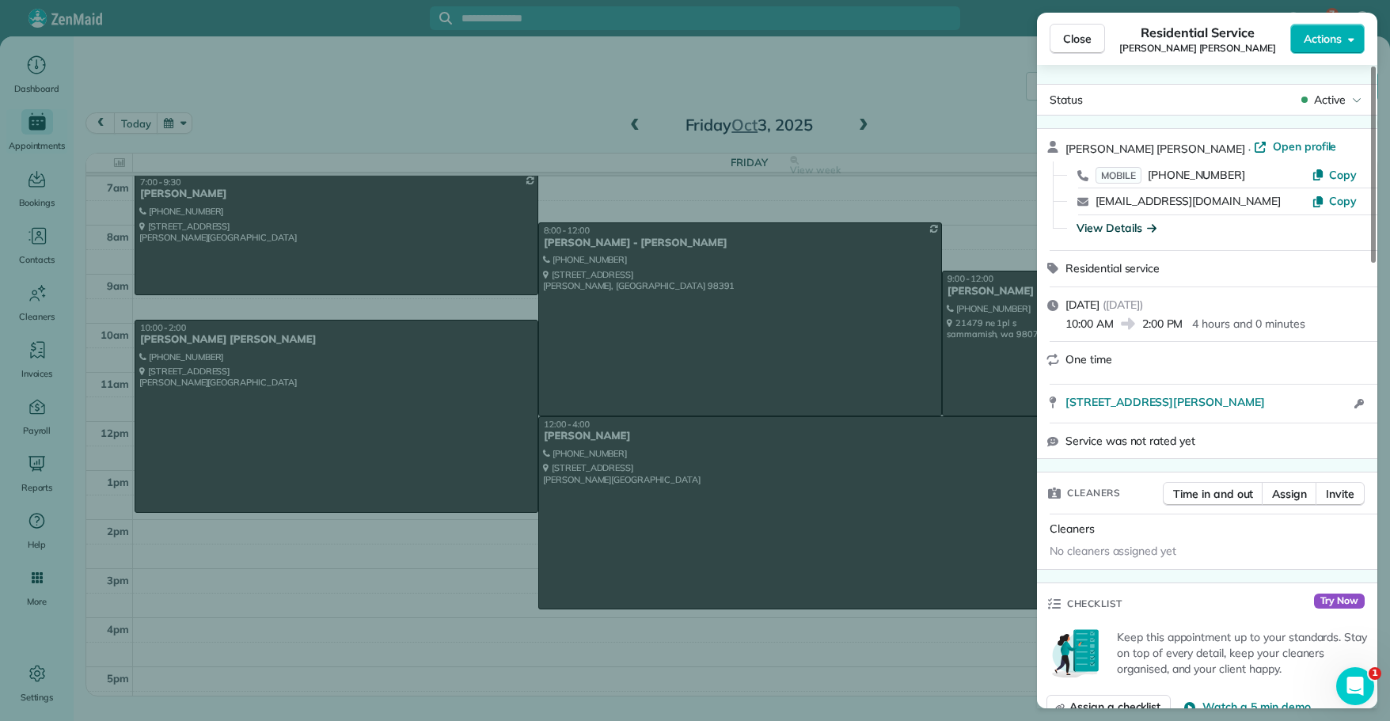
click at [1096, 228] on div "View Details" at bounding box center [1116, 228] width 80 height 16
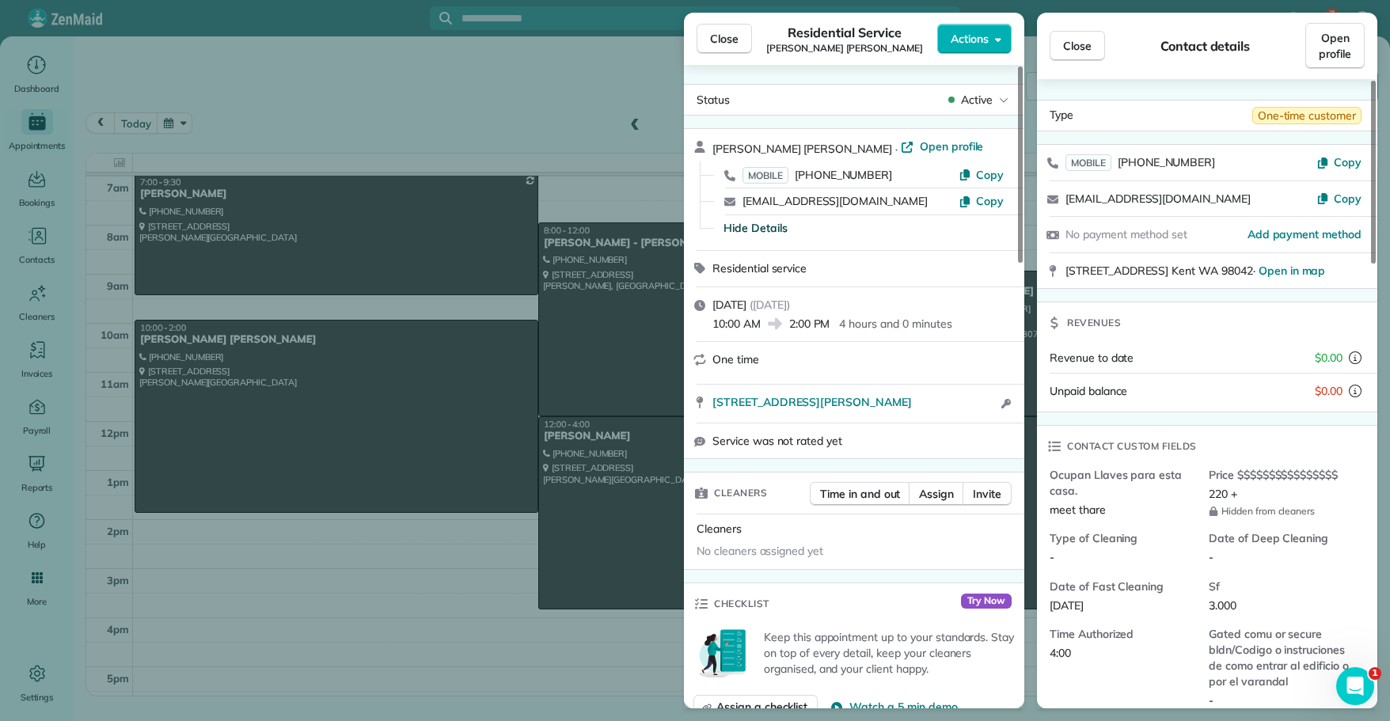
scroll to position [32, 0]
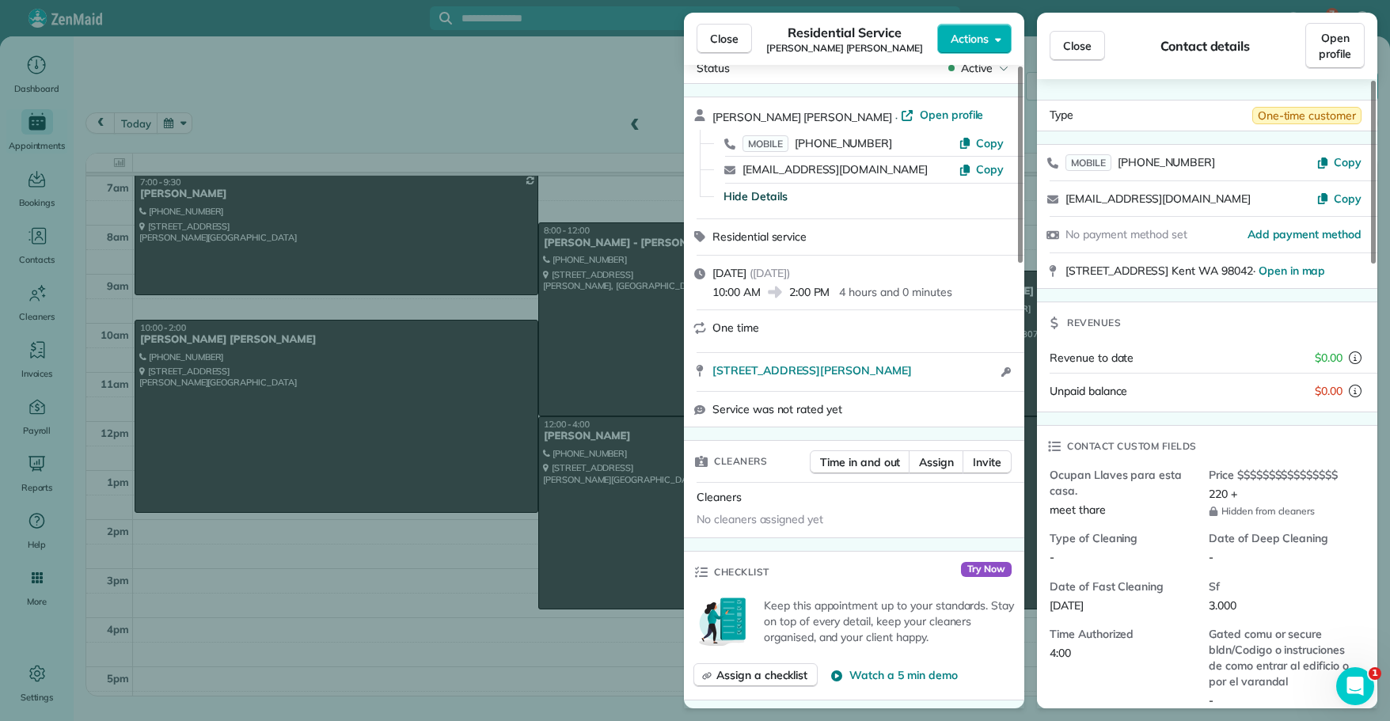
click at [1257, 279] on div "[STREET_ADDRESS][PERSON_NAME] · Open in map" at bounding box center [1216, 271] width 302 height 17
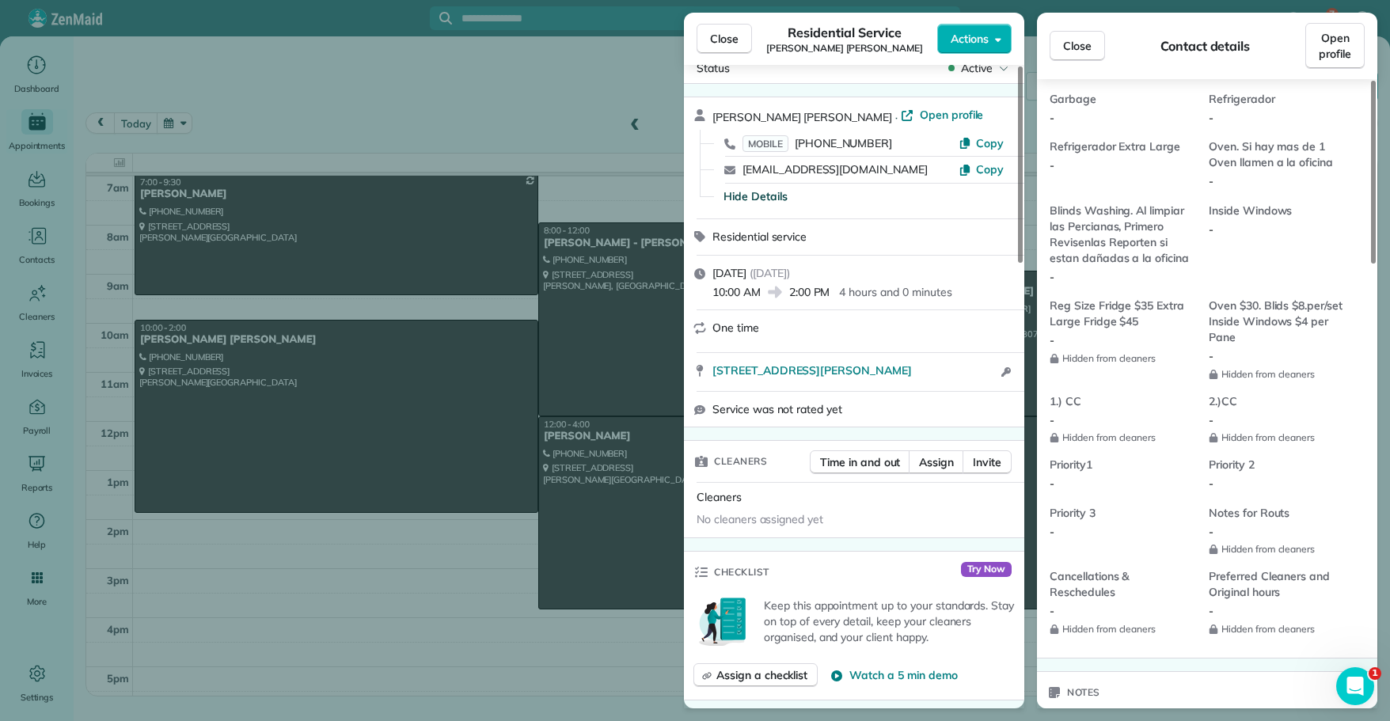
scroll to position [1076, 0]
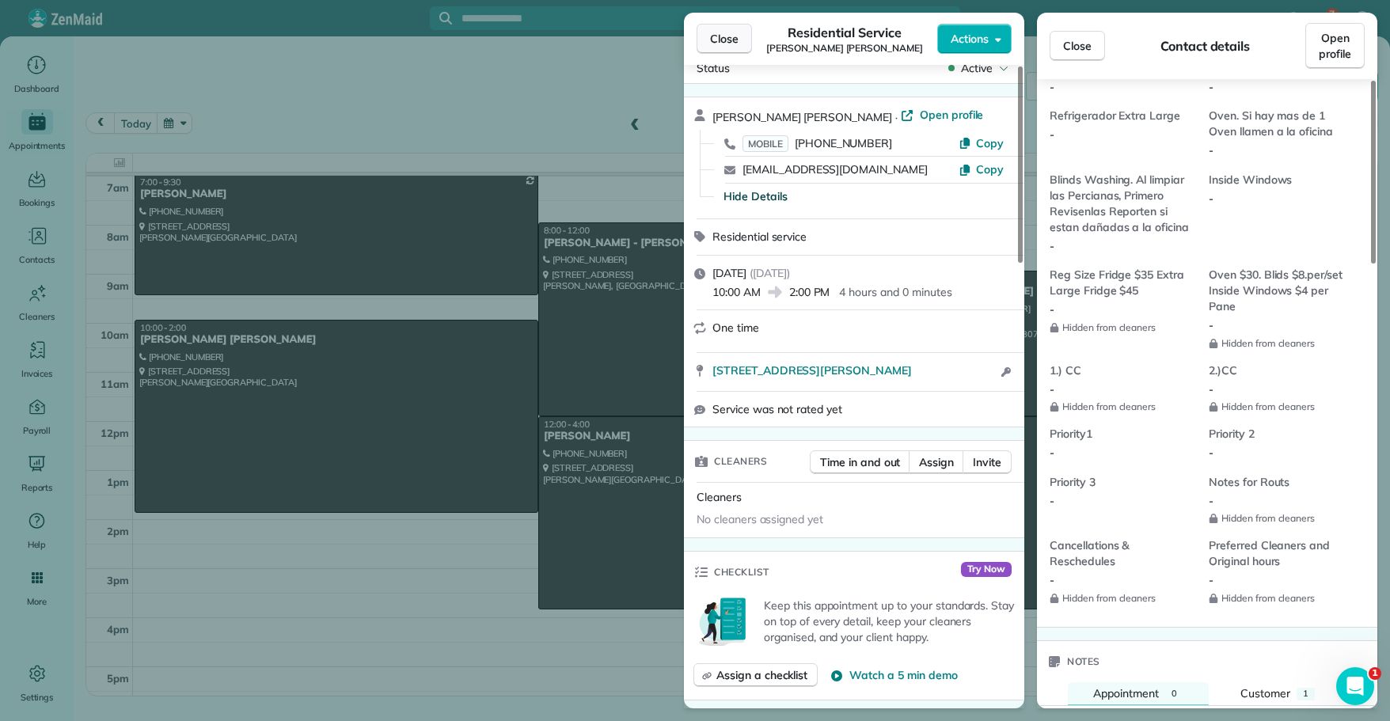
click at [726, 39] on span "Close" at bounding box center [724, 39] width 28 height 16
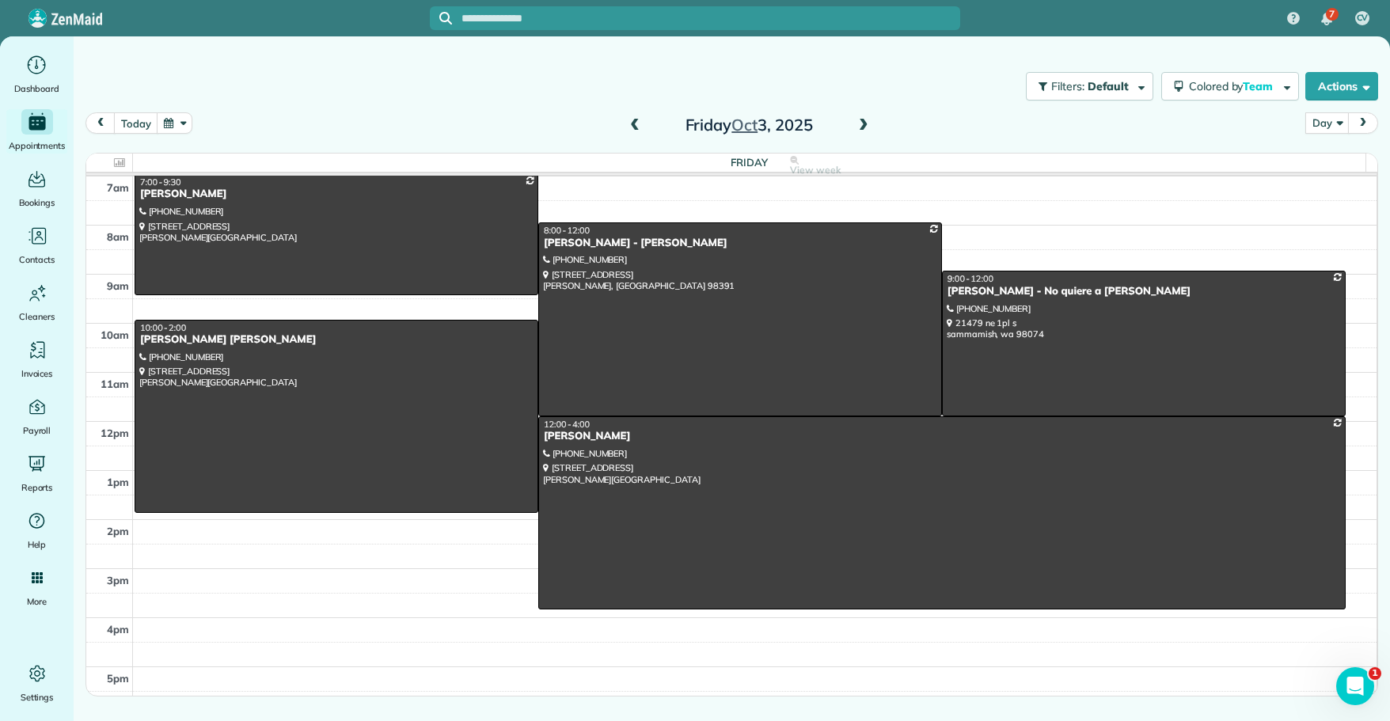
click at [863, 128] on span at bounding box center [863, 126] width 17 height 14
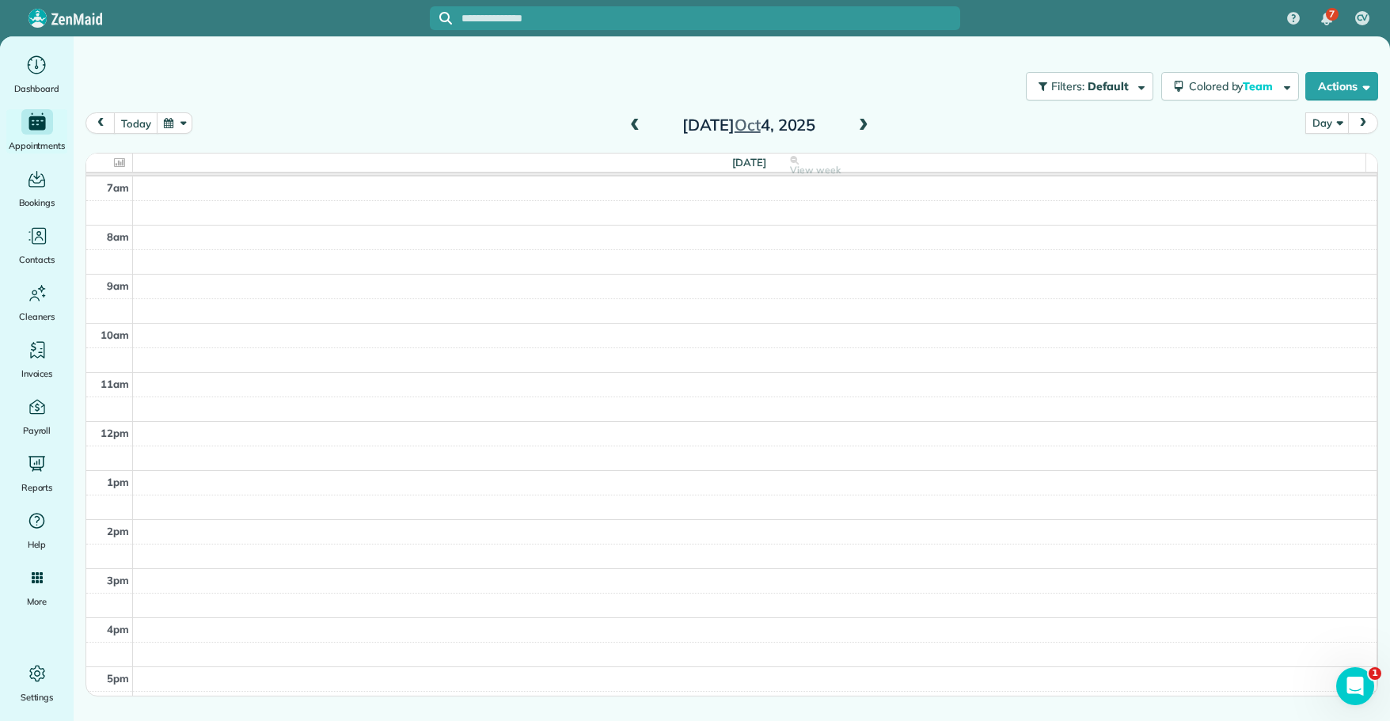
click at [863, 128] on span at bounding box center [863, 126] width 17 height 14
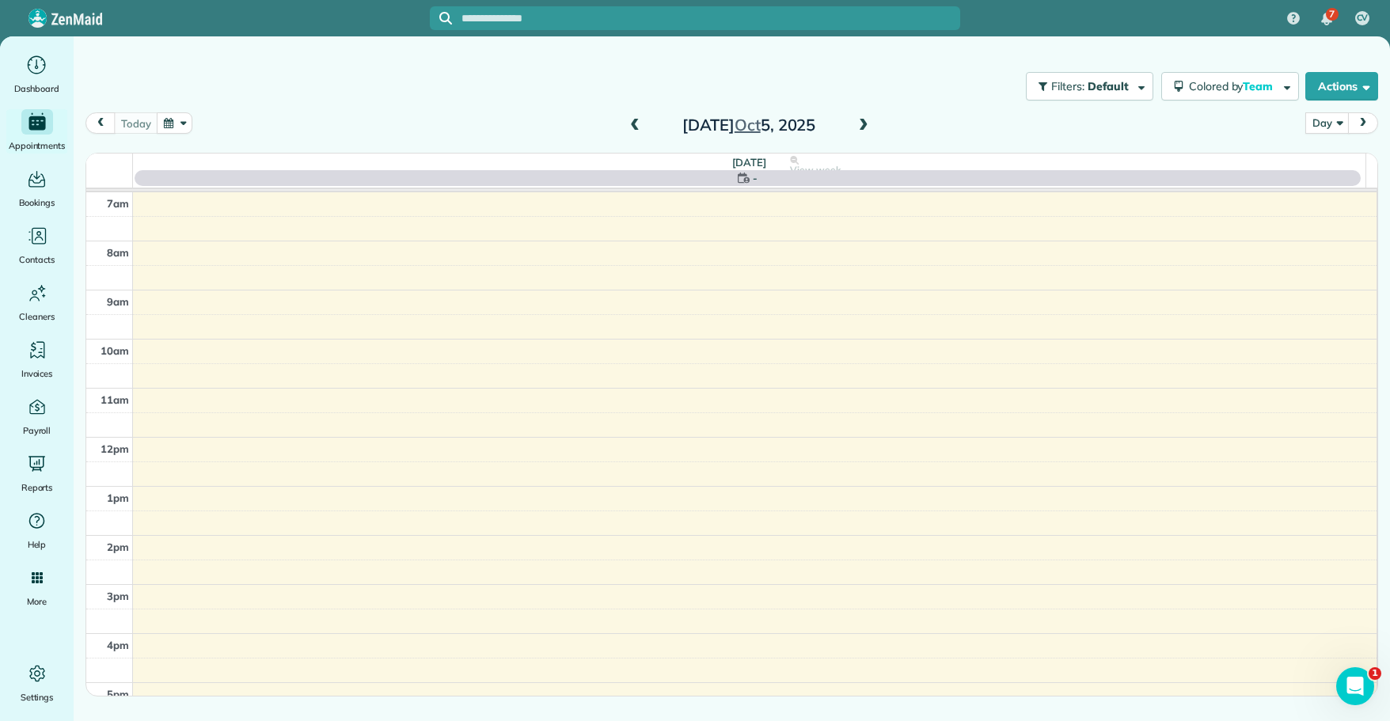
click at [863, 128] on span at bounding box center [863, 126] width 17 height 14
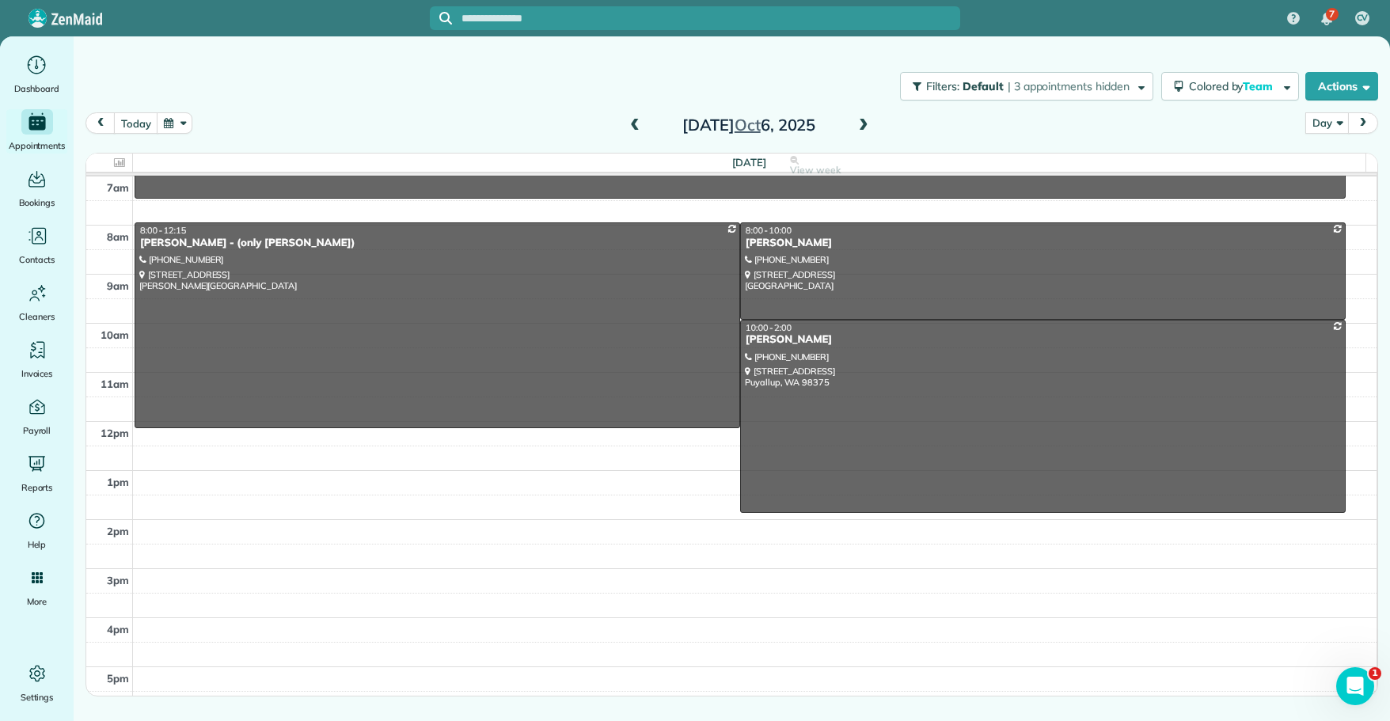
click at [863, 128] on span at bounding box center [863, 126] width 17 height 14
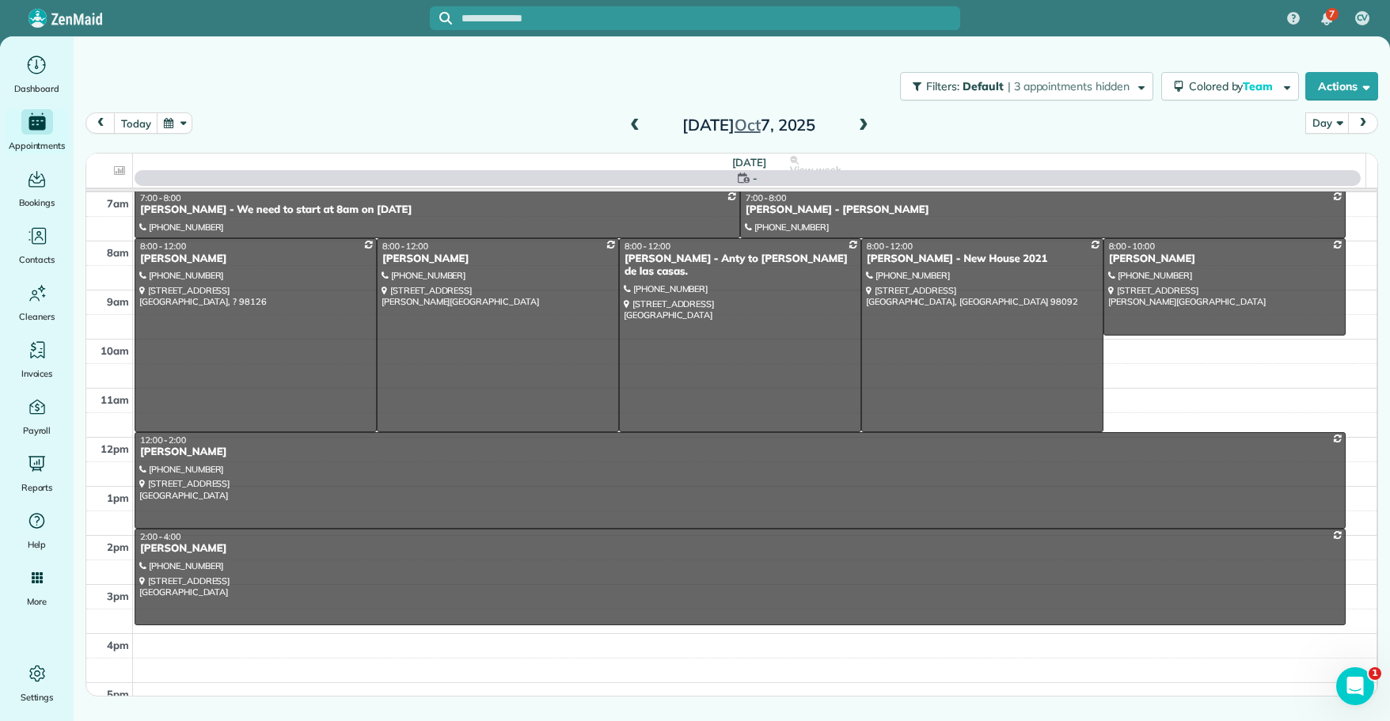
click at [863, 128] on span at bounding box center [863, 126] width 17 height 14
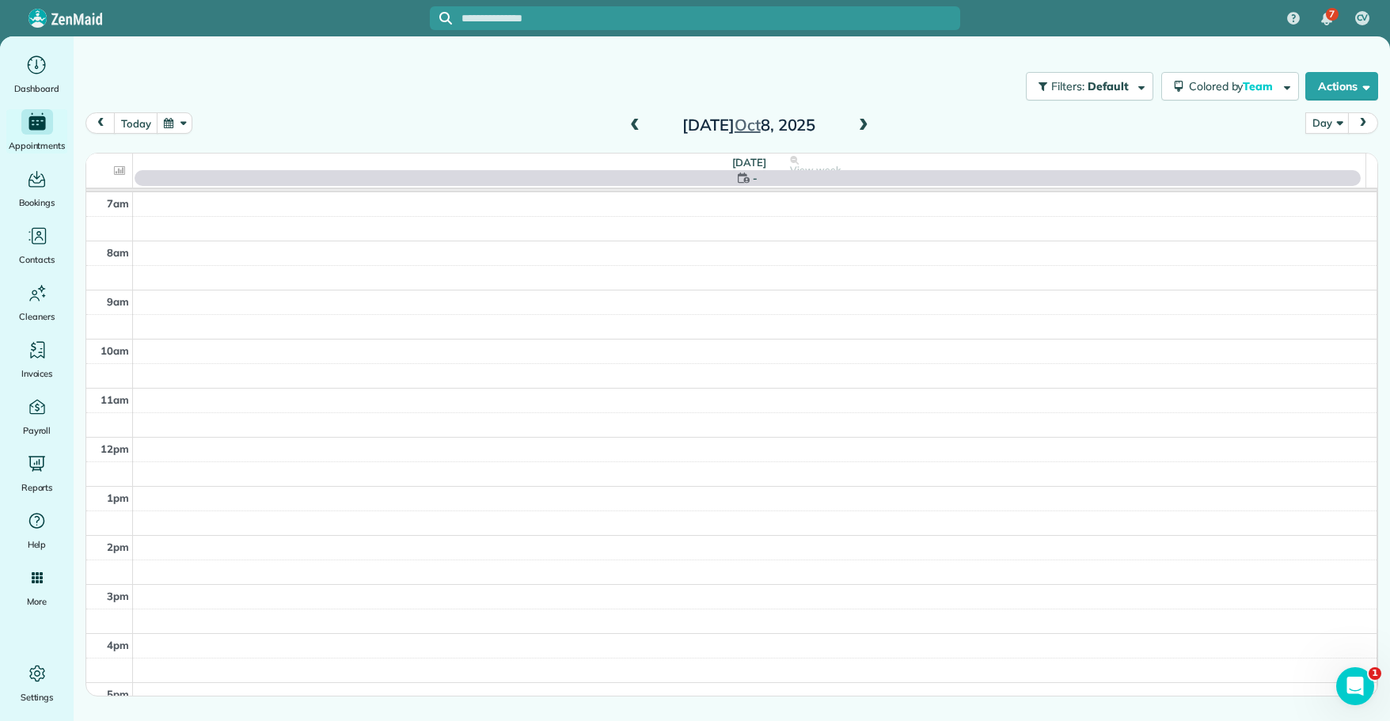
click at [863, 128] on span at bounding box center [863, 126] width 17 height 14
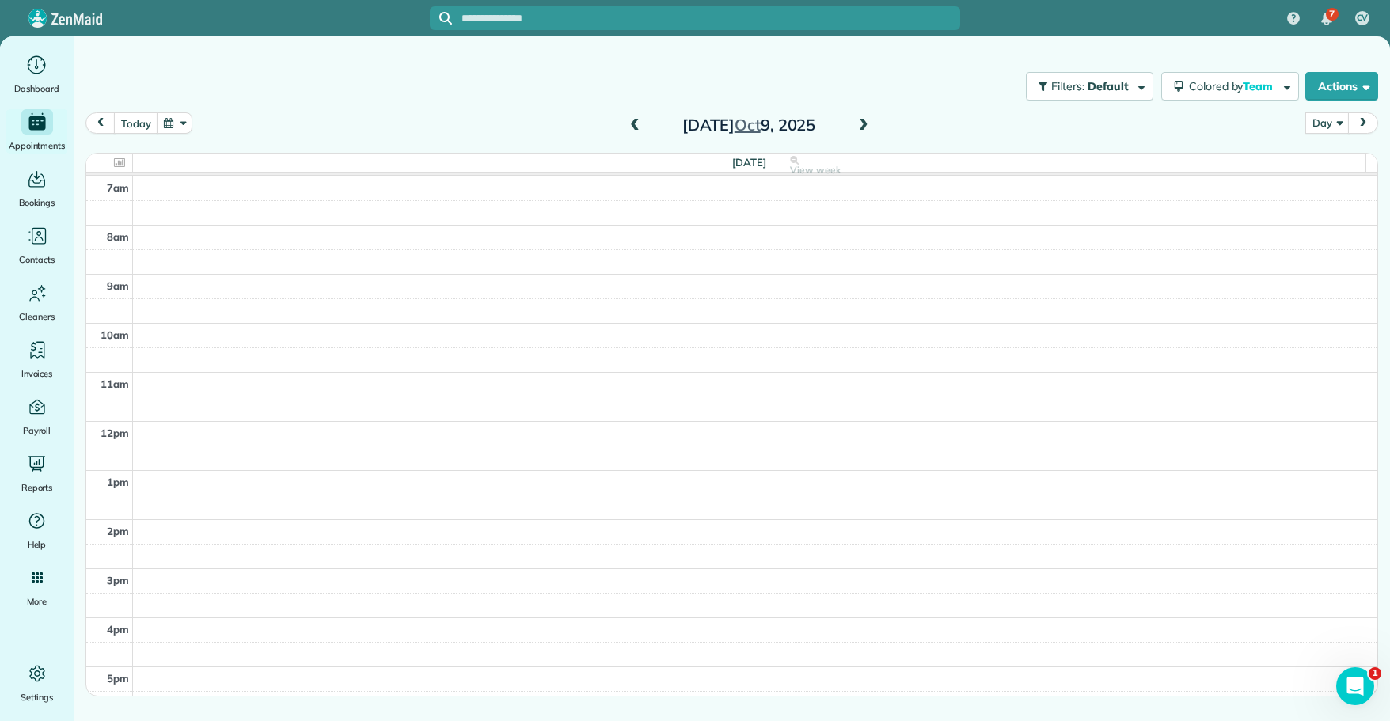
click at [864, 129] on span at bounding box center [863, 126] width 17 height 14
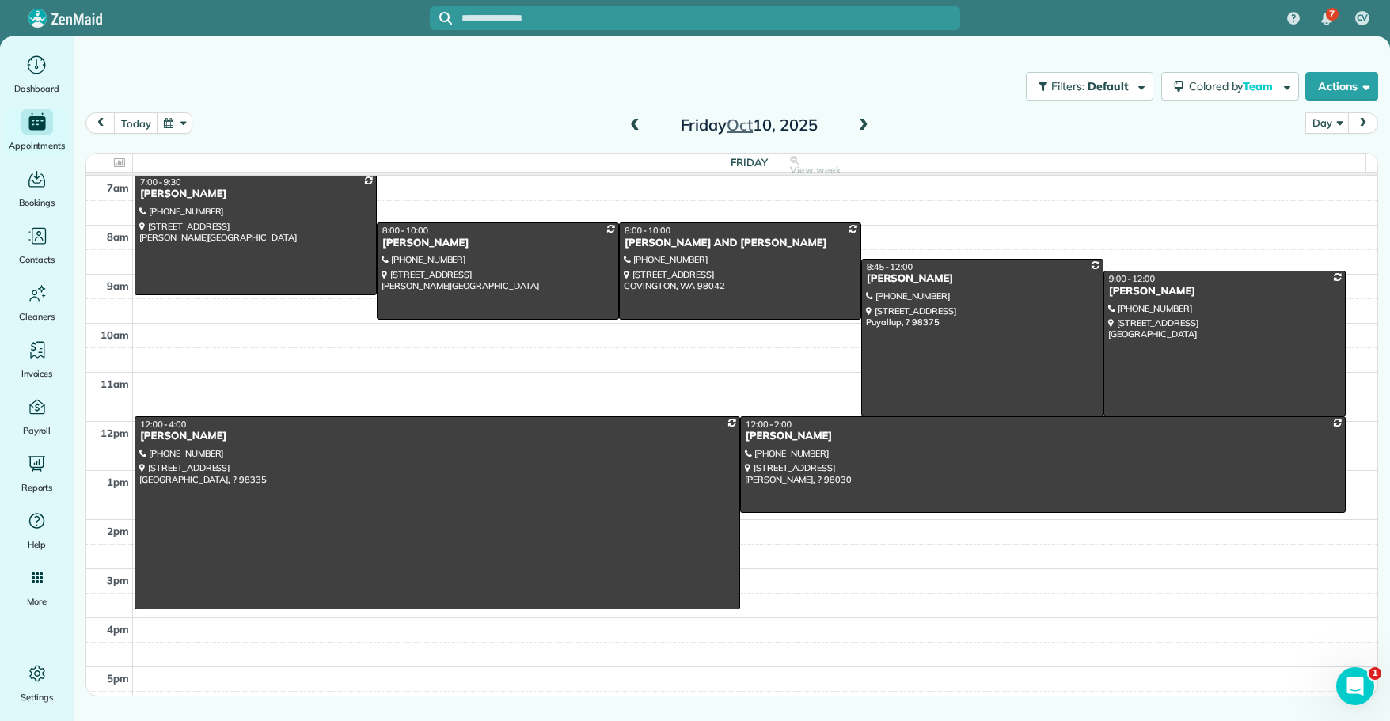
click at [866, 131] on span at bounding box center [863, 126] width 17 height 14
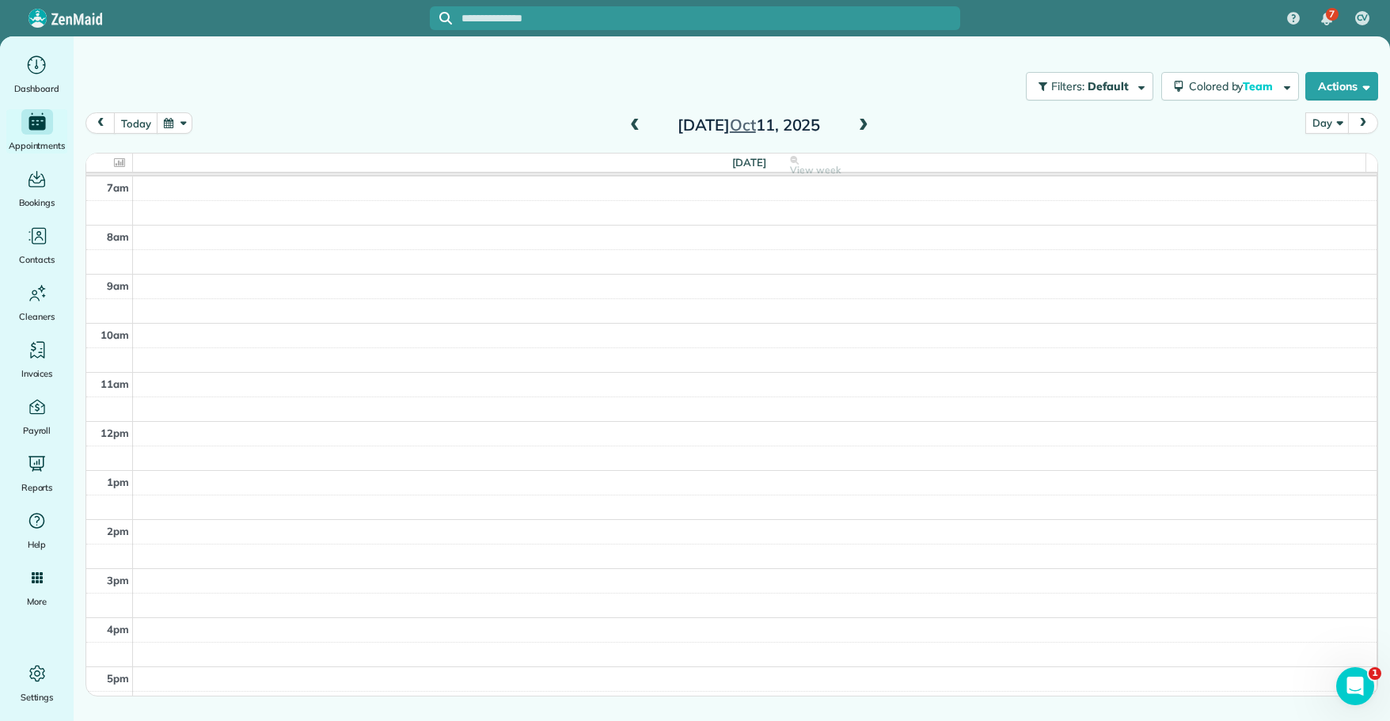
click at [868, 132] on span at bounding box center [863, 126] width 17 height 14
click at [863, 124] on span at bounding box center [863, 126] width 17 height 14
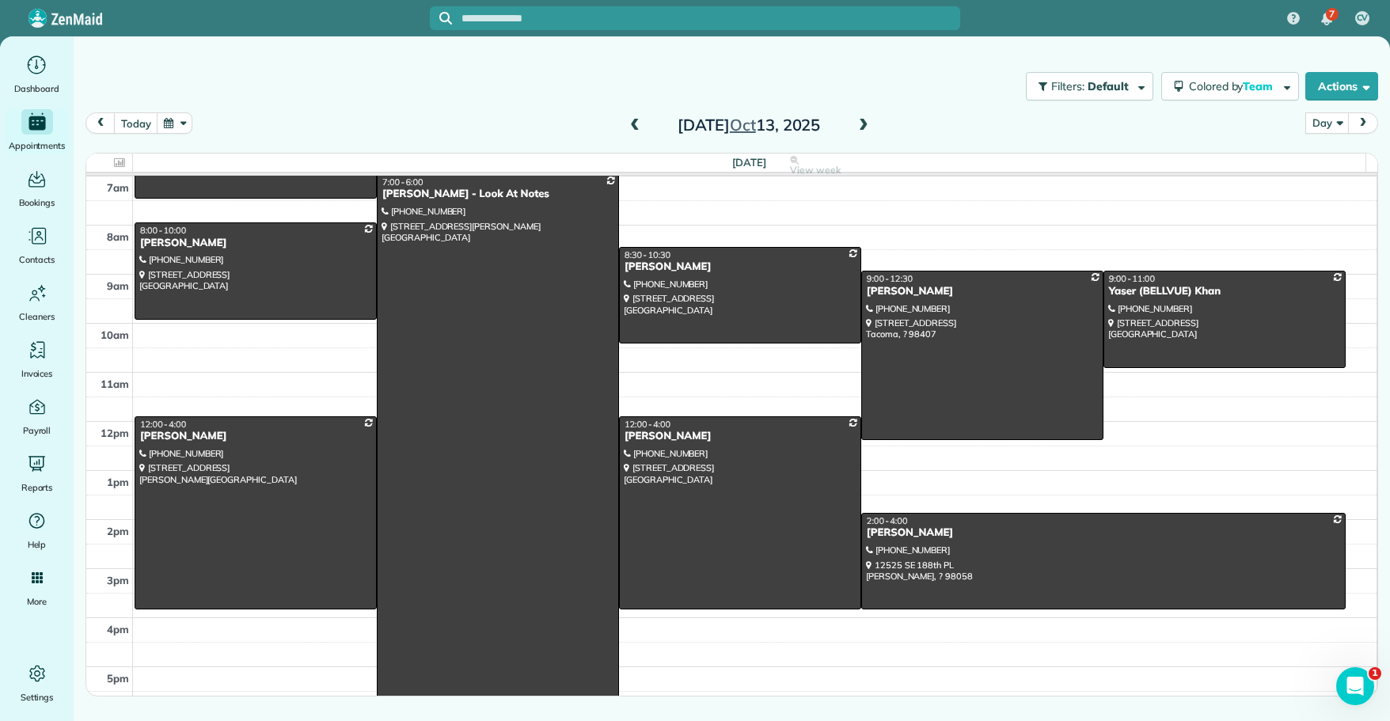
click at [863, 124] on span at bounding box center [863, 126] width 17 height 14
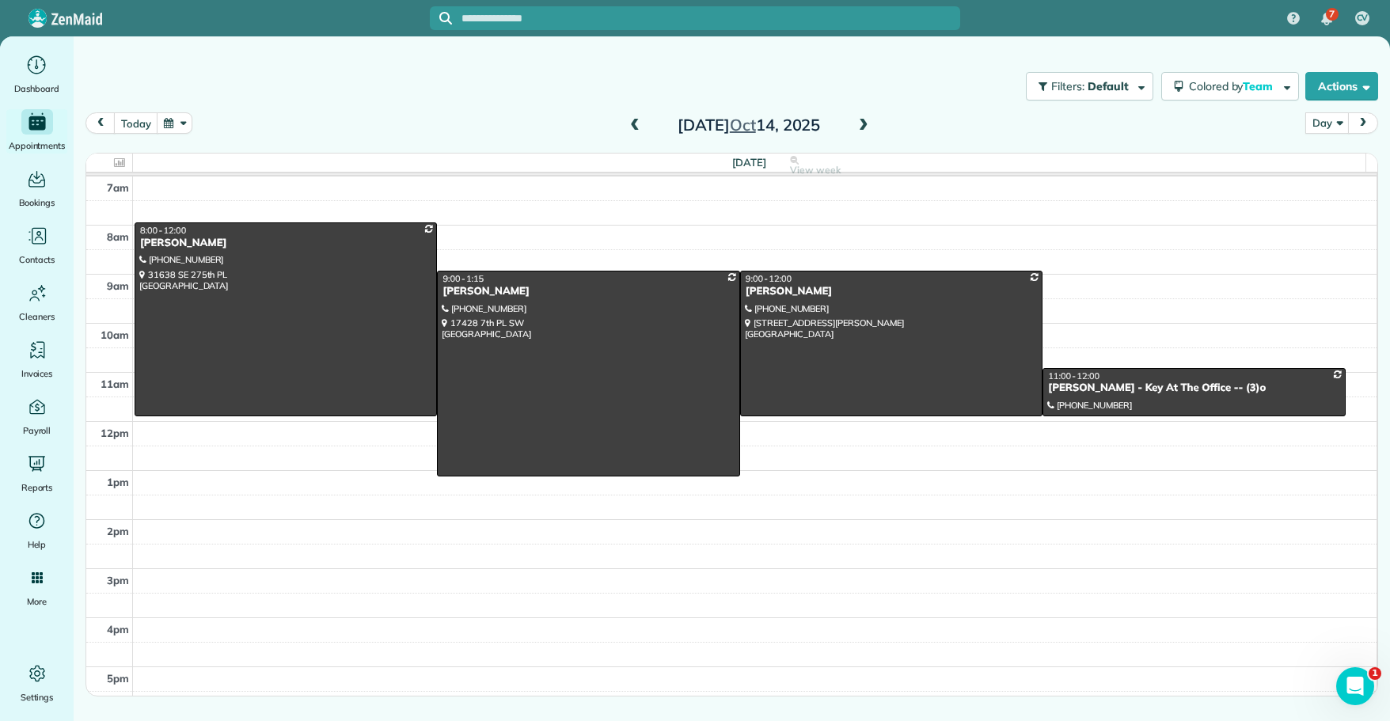
click at [635, 126] on span at bounding box center [634, 126] width 17 height 14
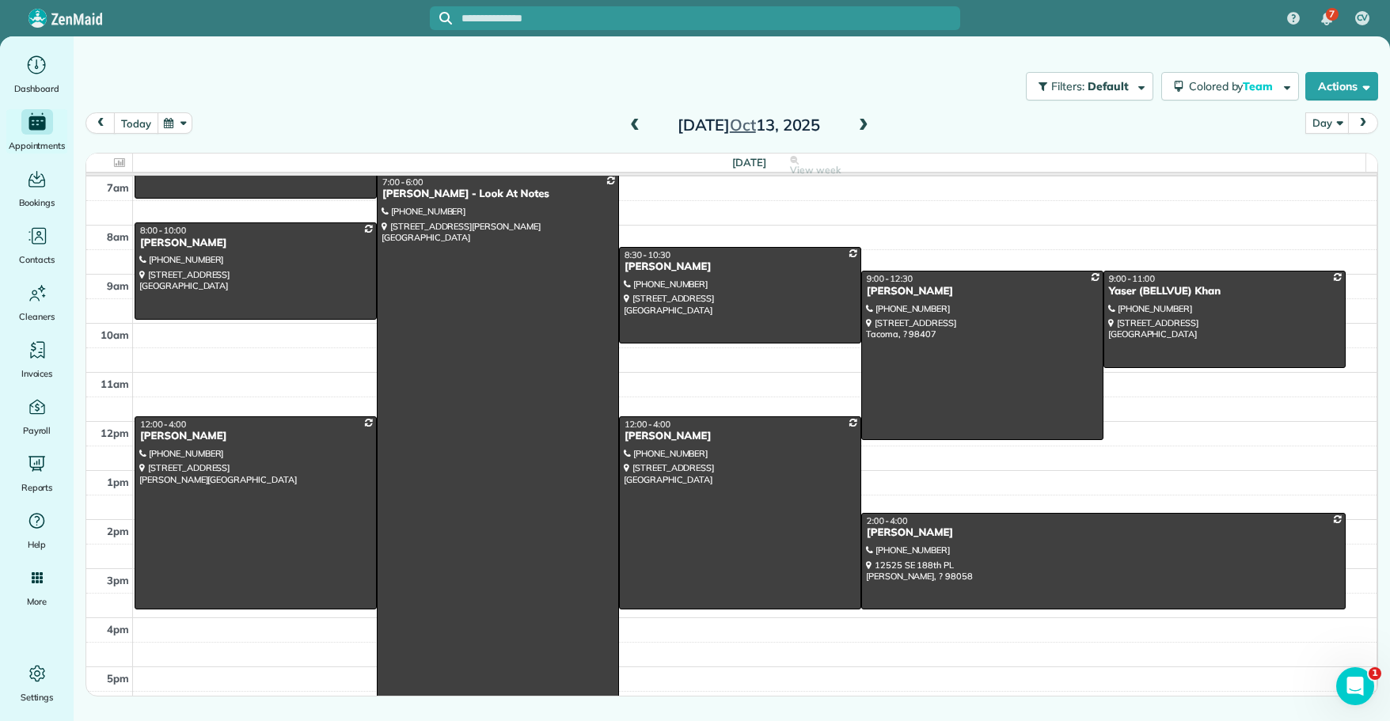
click at [134, 121] on button "today" at bounding box center [136, 122] width 44 height 21
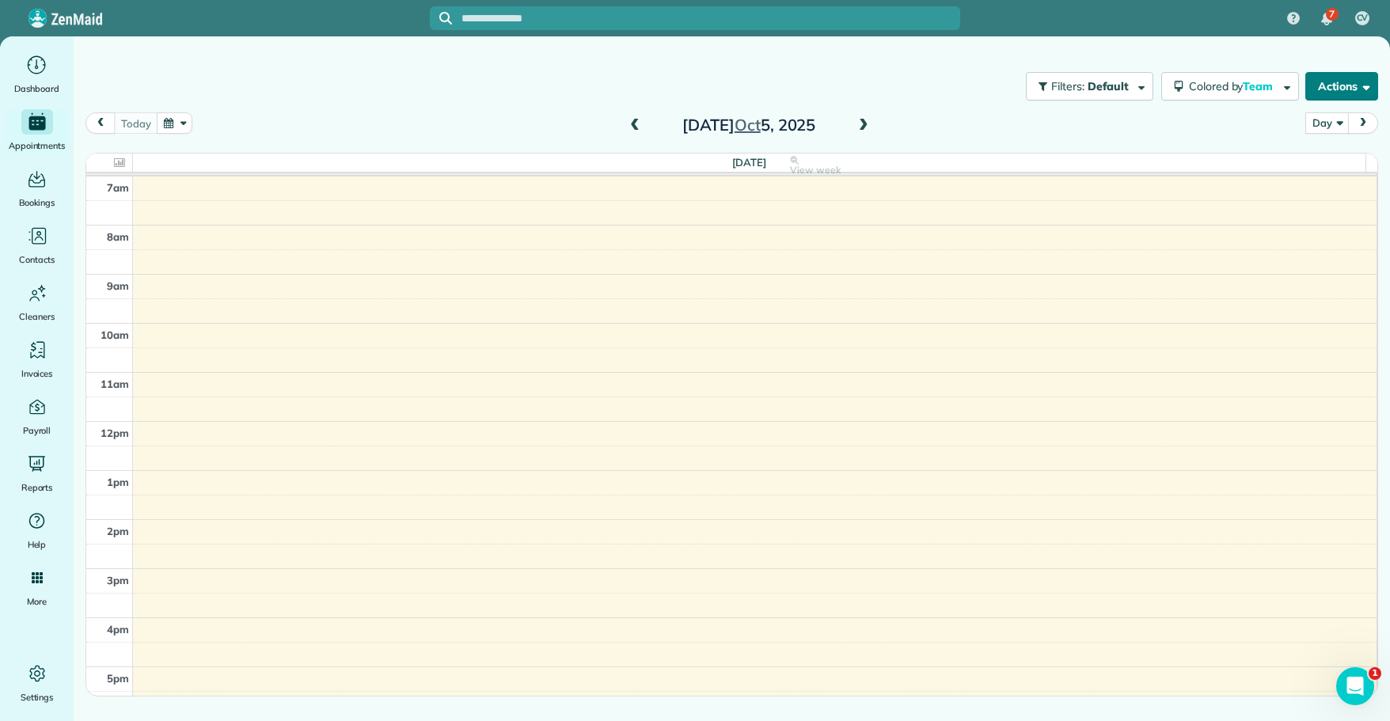
click at [1327, 81] on button "Actions" at bounding box center [1341, 86] width 73 height 28
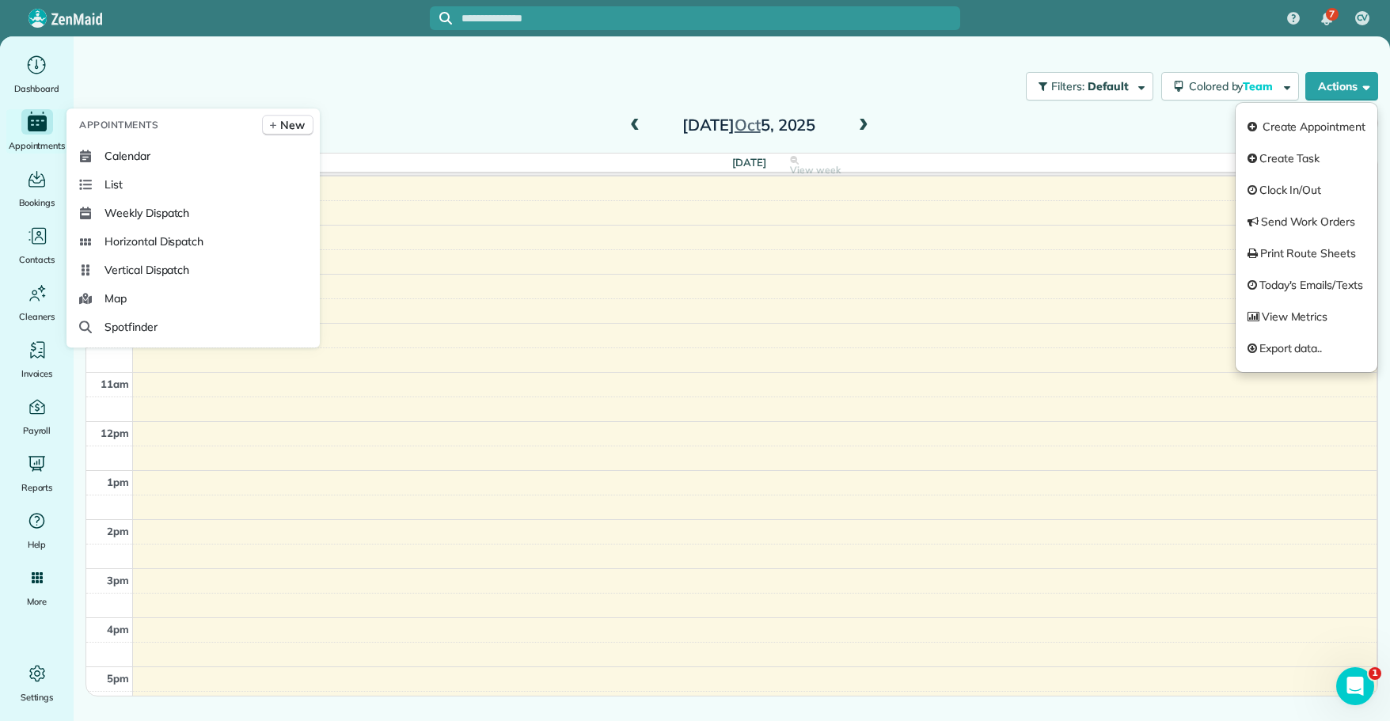
click at [42, 123] on icon "Main" at bounding box center [37, 124] width 19 height 16
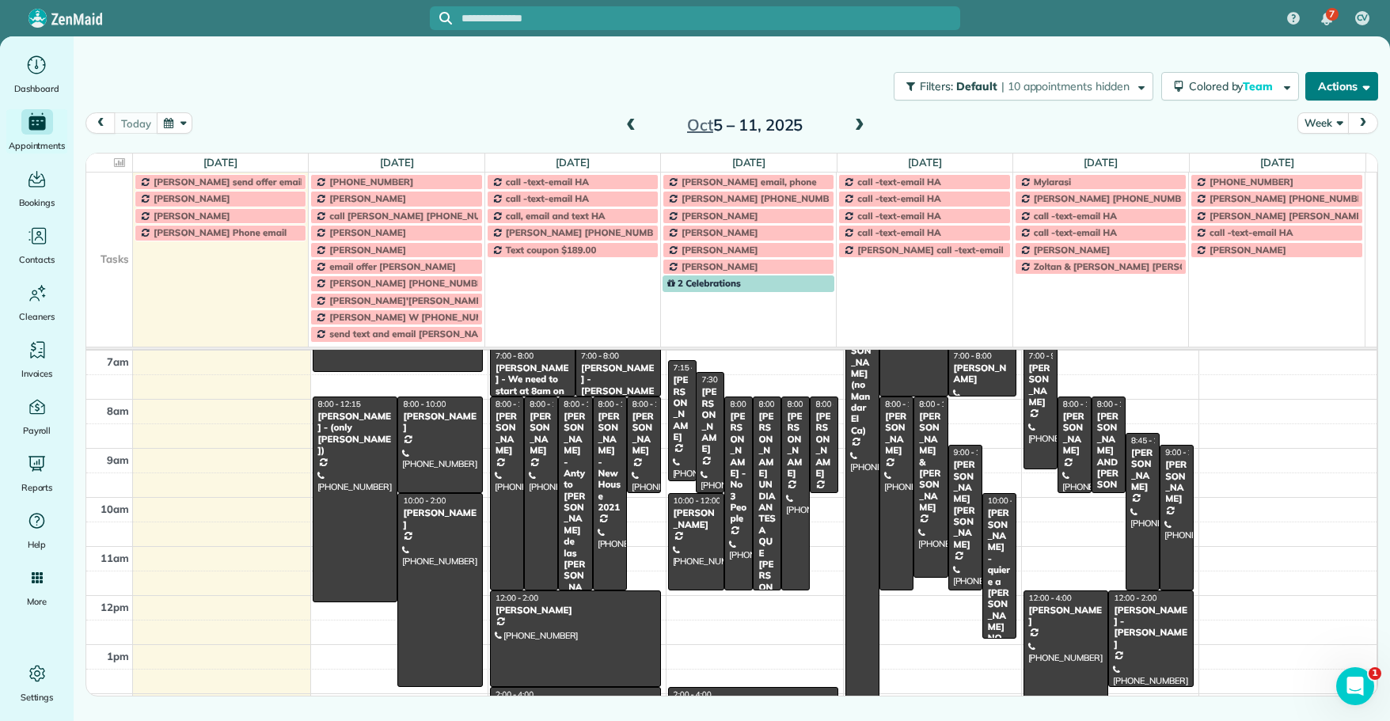
click at [1330, 85] on button "Actions" at bounding box center [1341, 86] width 73 height 28
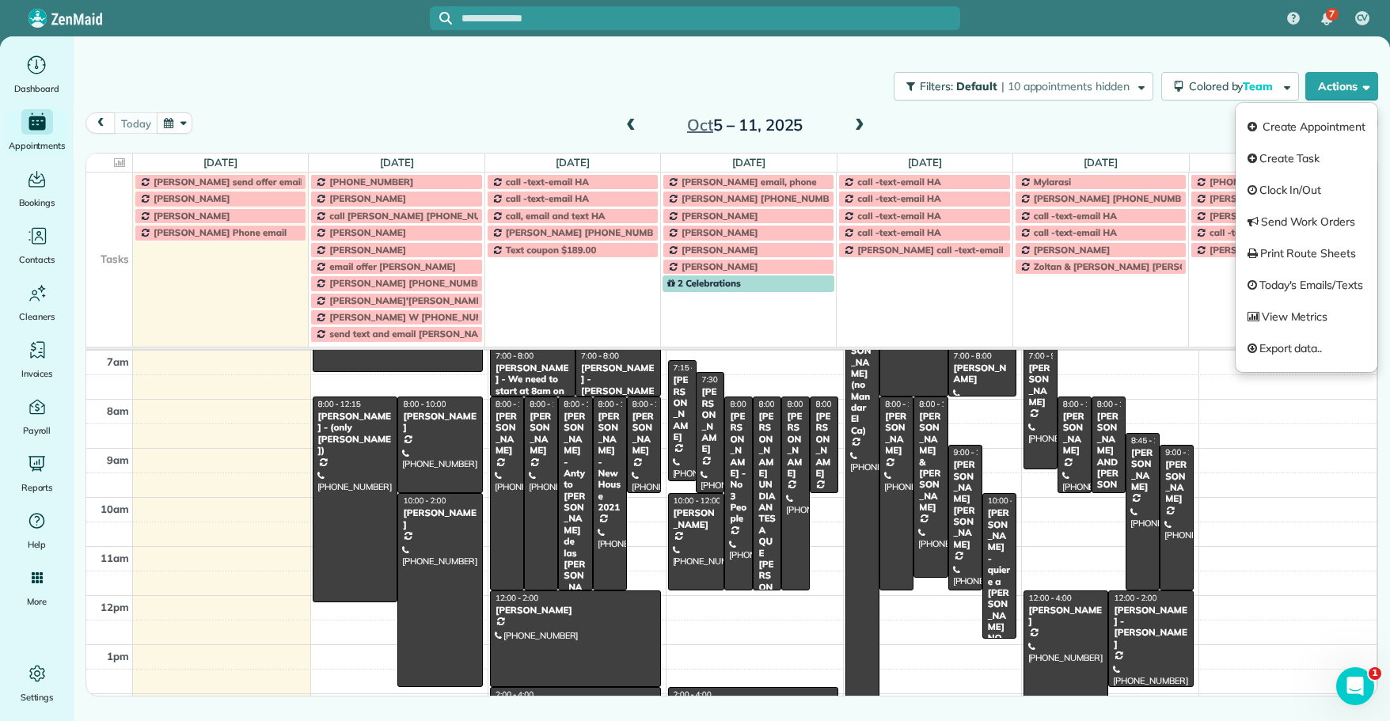
click at [1157, 137] on div "today Week Oct 5 – 11, 2025" at bounding box center [731, 127] width 1292 height 30
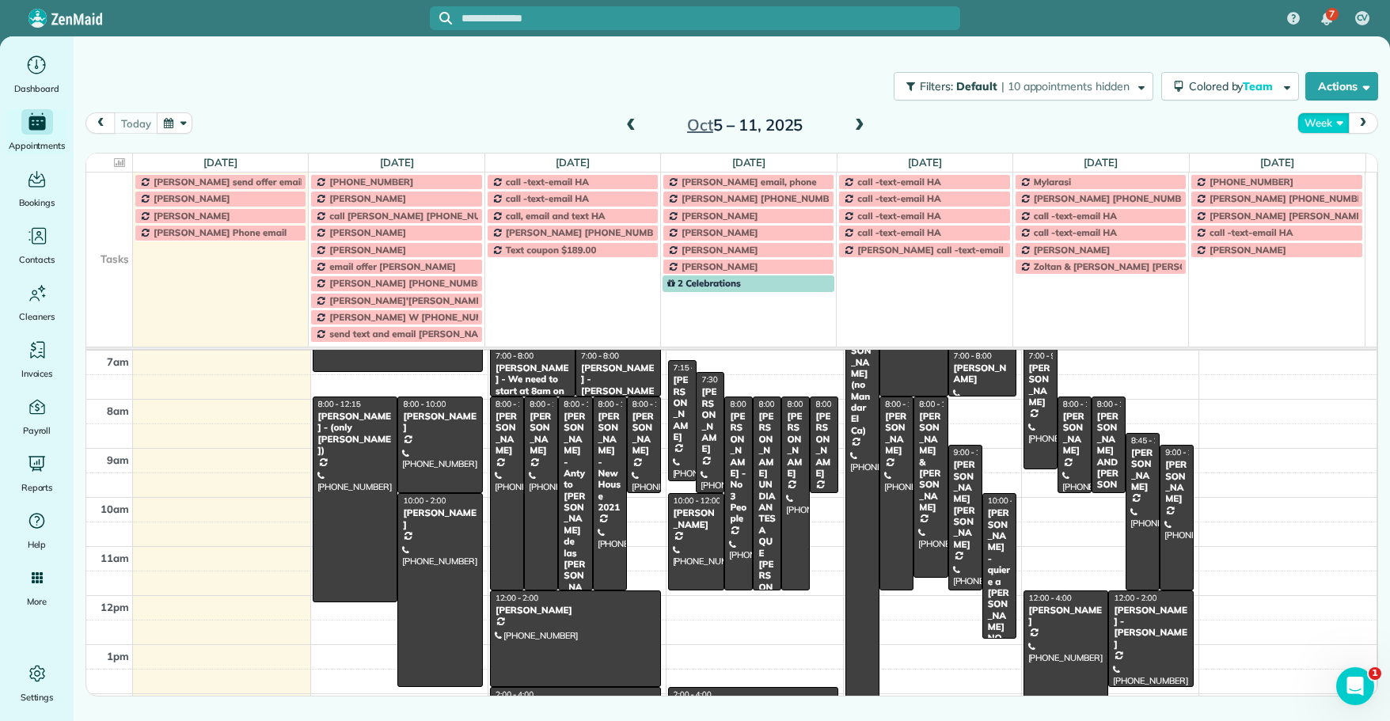
click at [1320, 127] on button "Week" at bounding box center [1322, 122] width 51 height 21
click at [1331, 161] on link "Day" at bounding box center [1360, 160] width 125 height 32
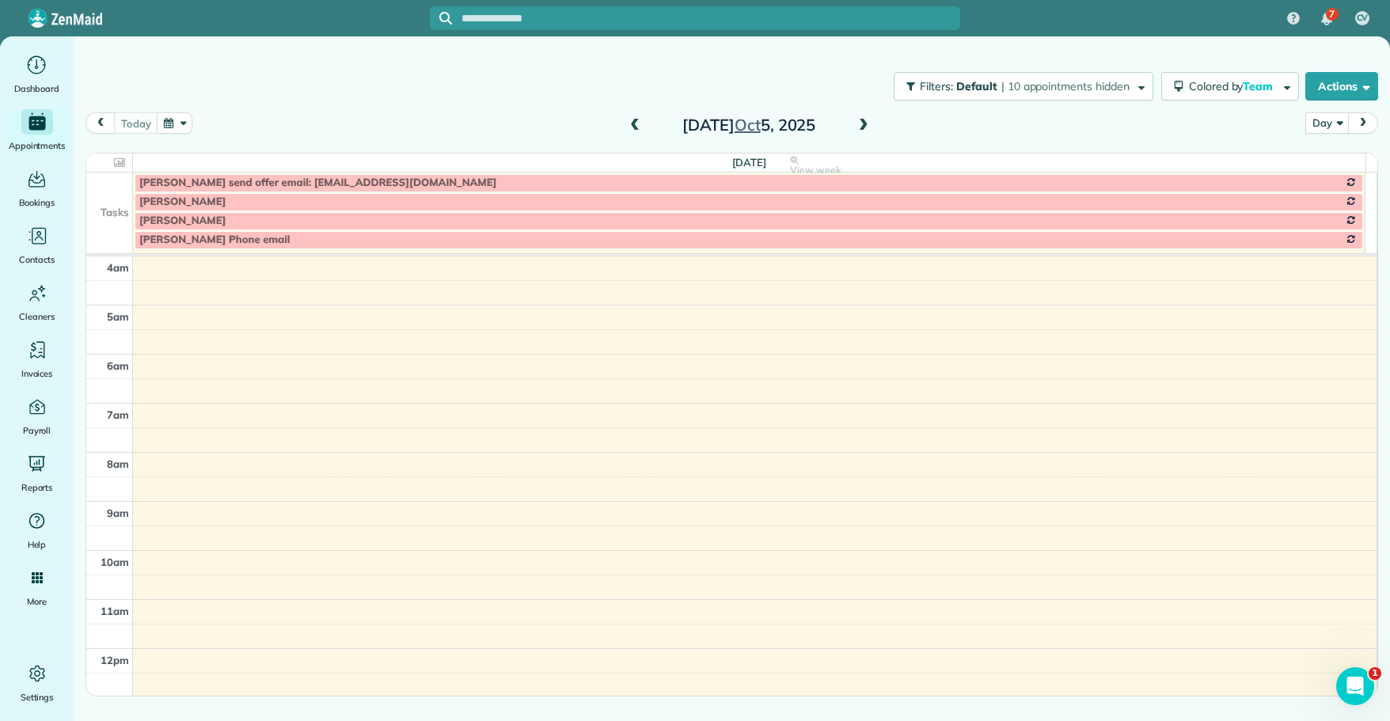
scroll to position [146, 0]
click at [861, 127] on span at bounding box center [863, 126] width 17 height 14
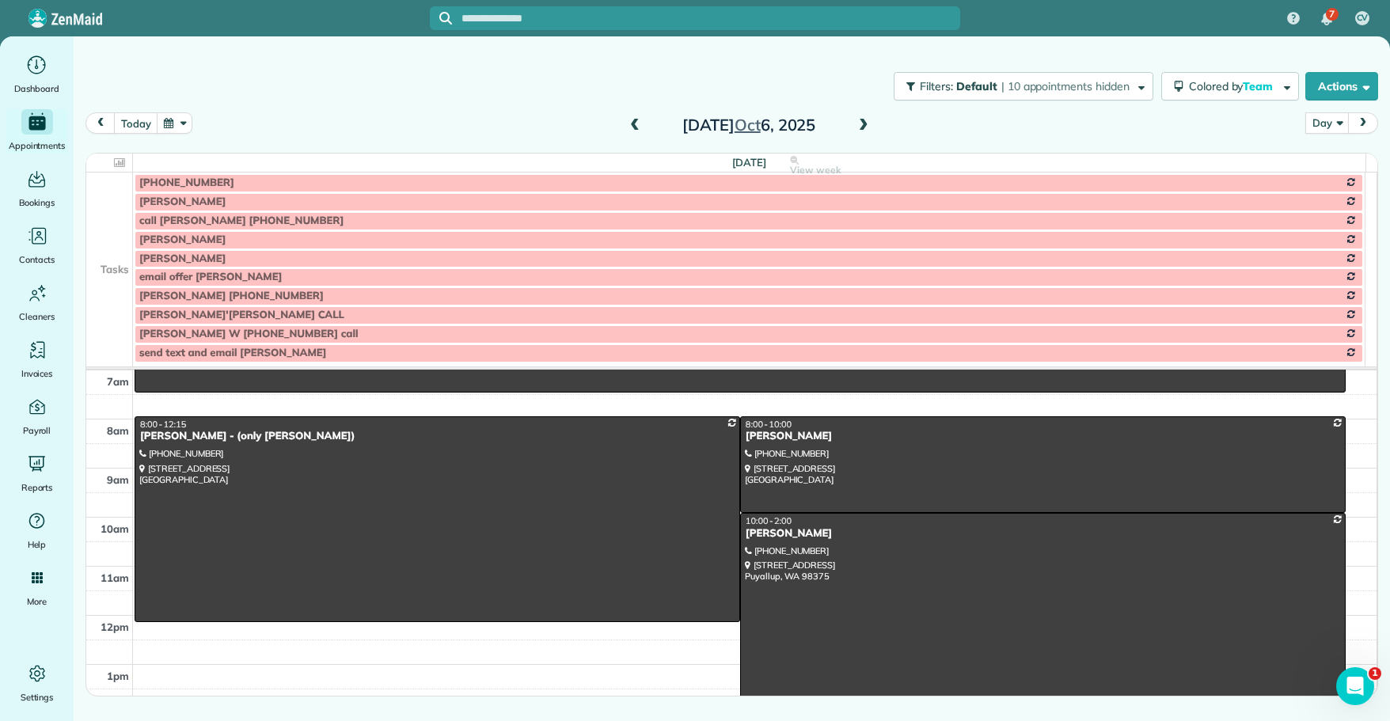
click at [864, 131] on span at bounding box center [863, 126] width 17 height 14
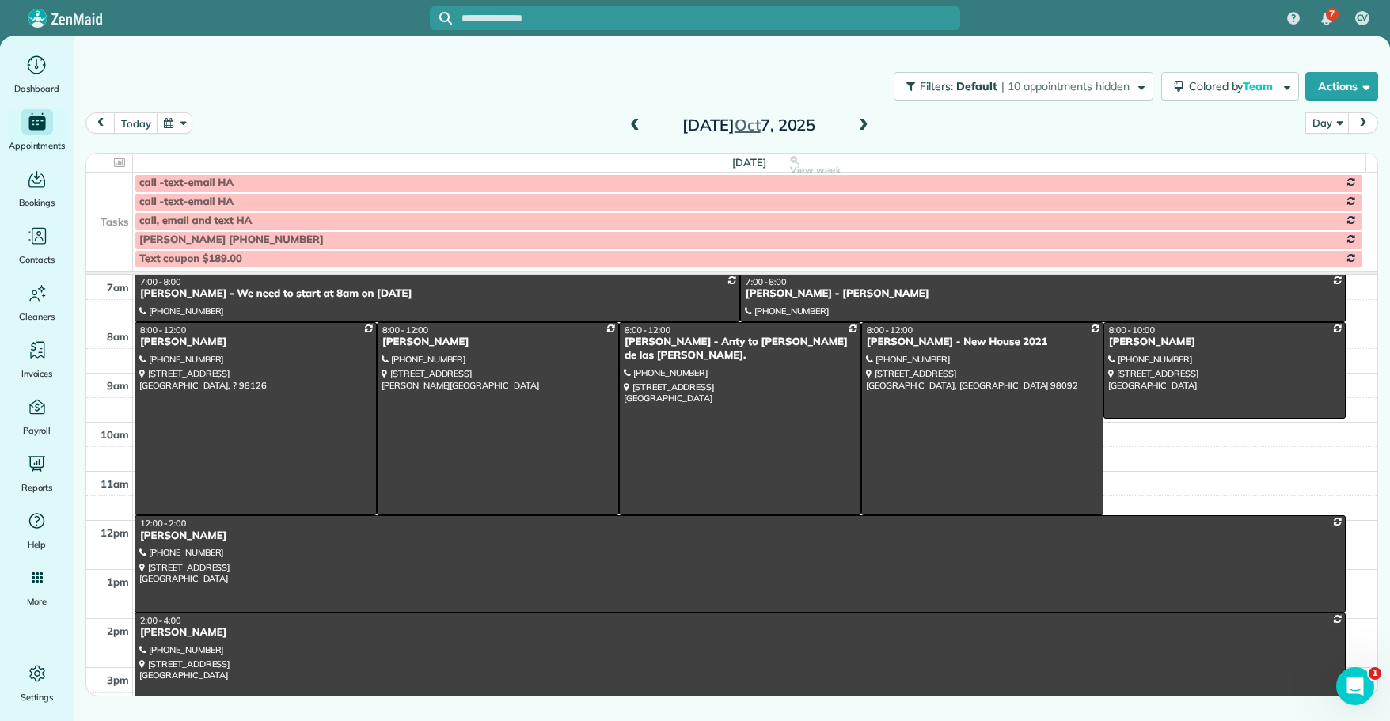
click at [113, 207] on td at bounding box center [109, 201] width 47 height 19
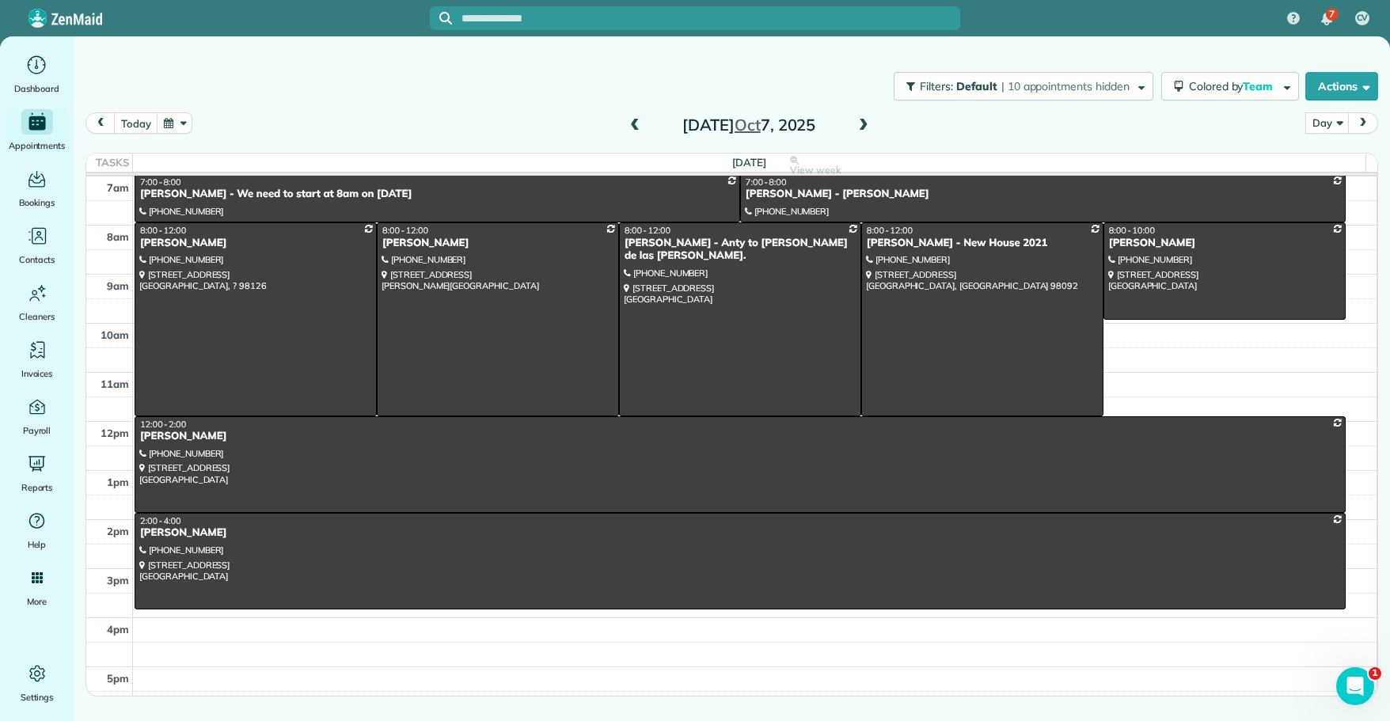
click at [859, 123] on span at bounding box center [863, 126] width 17 height 14
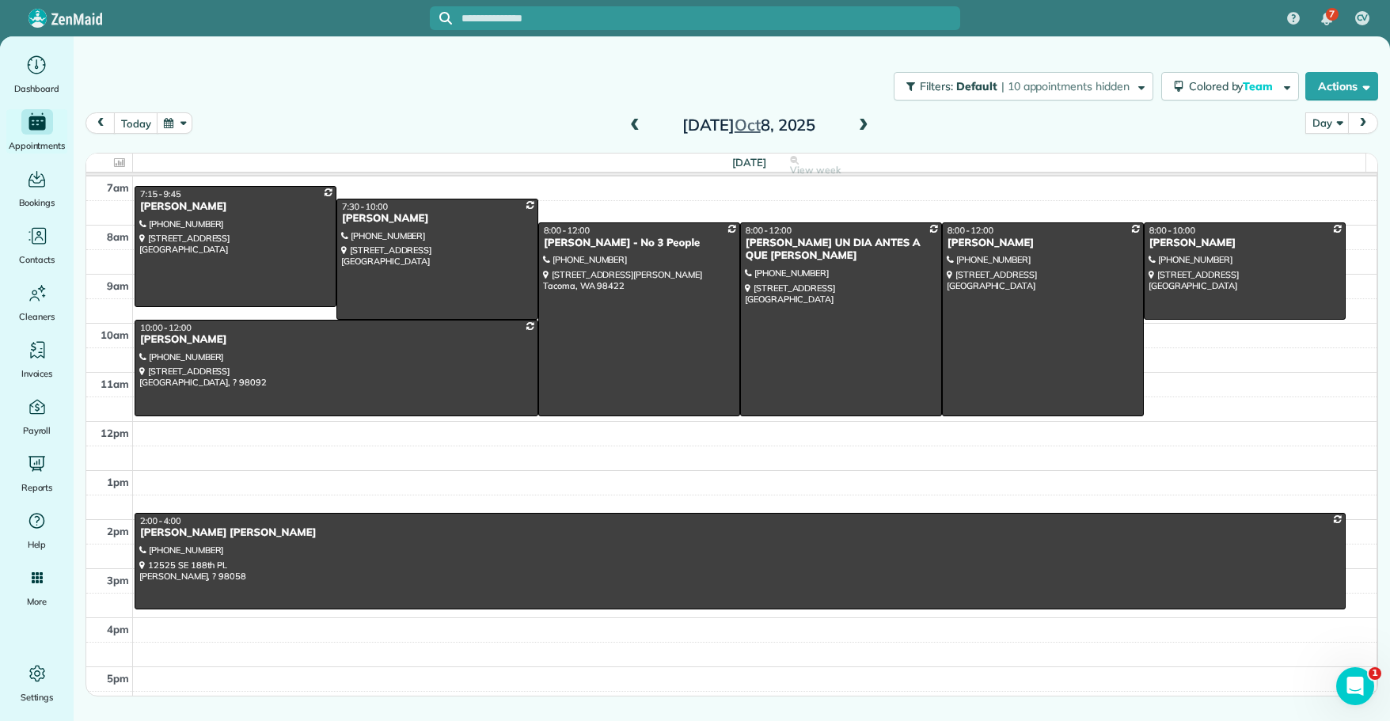
click at [859, 123] on span at bounding box center [863, 126] width 17 height 14
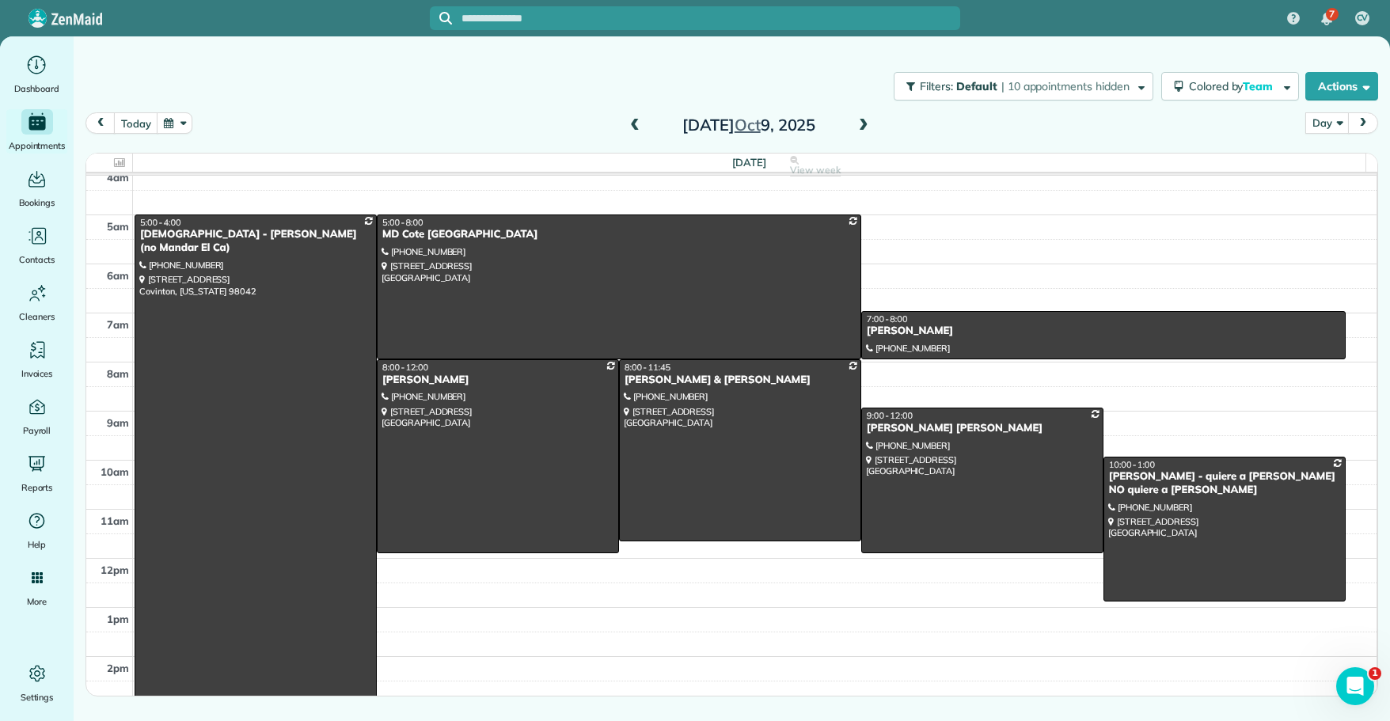
scroll to position [0, 0]
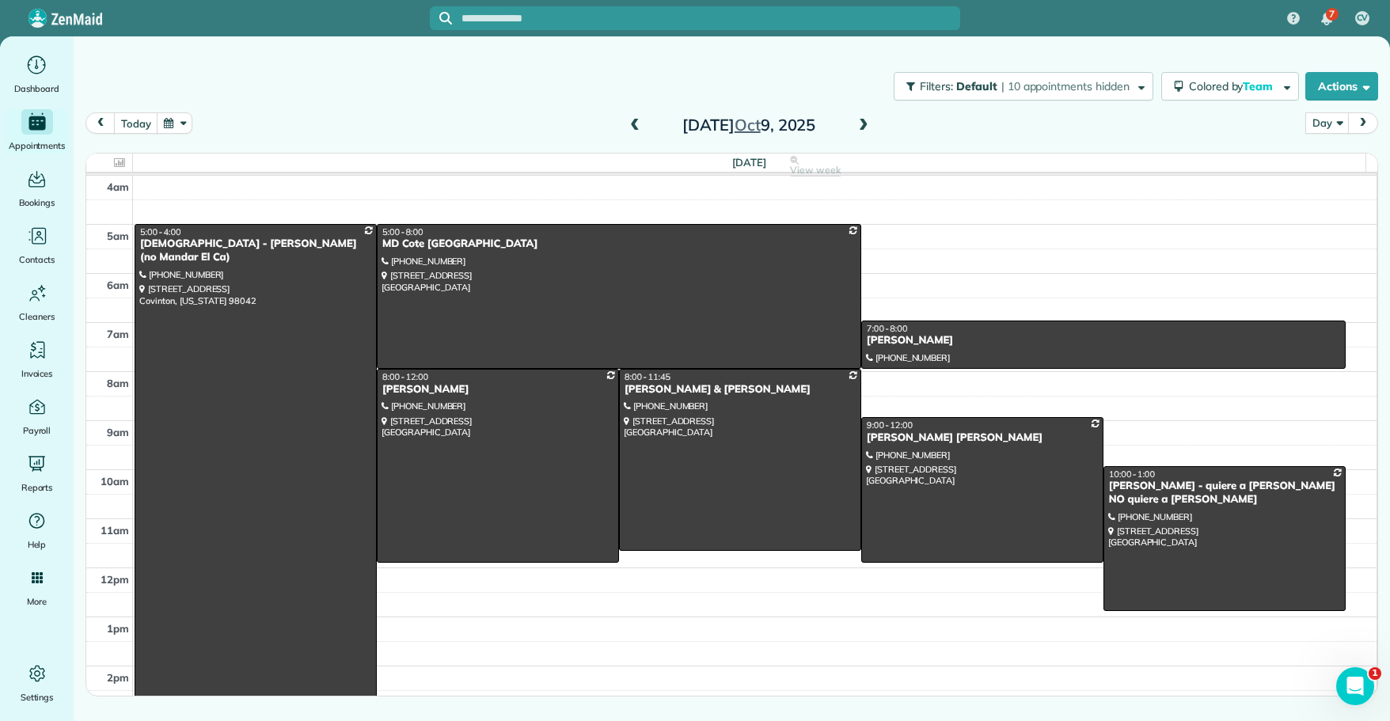
click at [860, 123] on span at bounding box center [863, 126] width 17 height 14
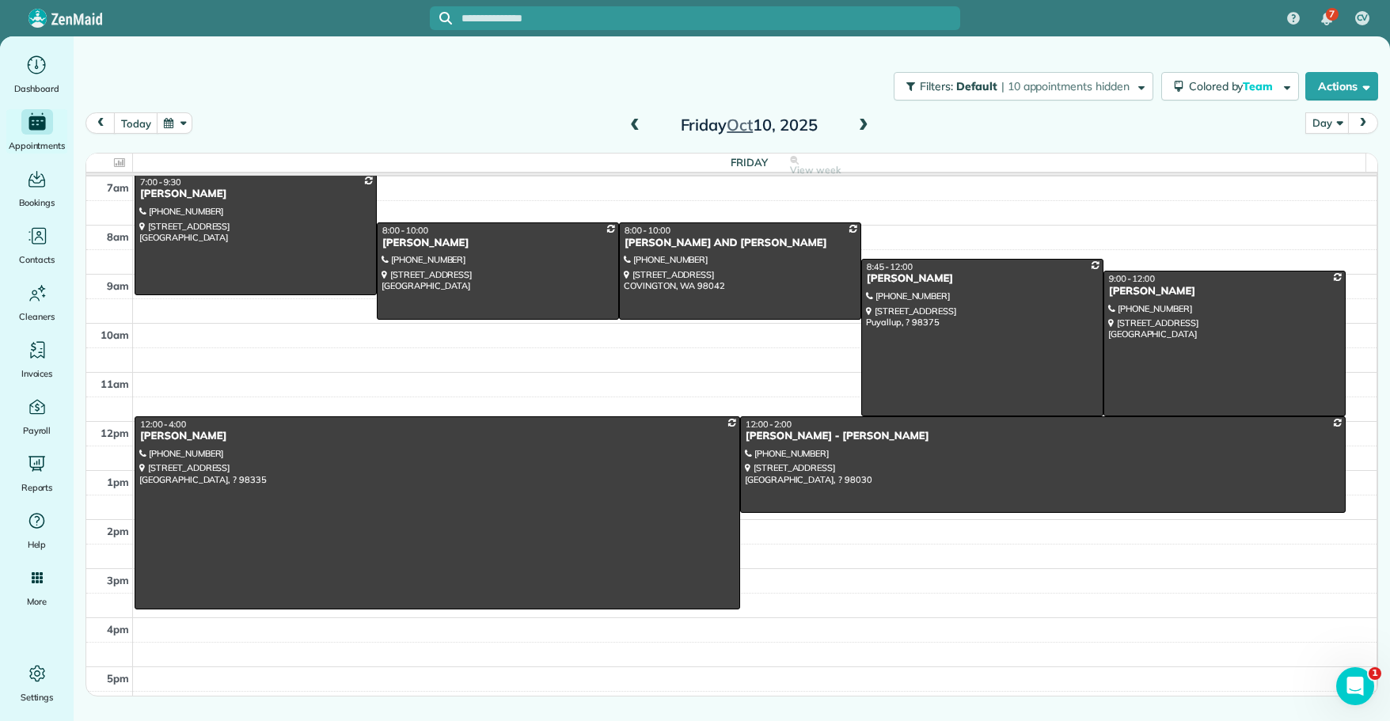
click at [865, 123] on span at bounding box center [863, 126] width 17 height 14
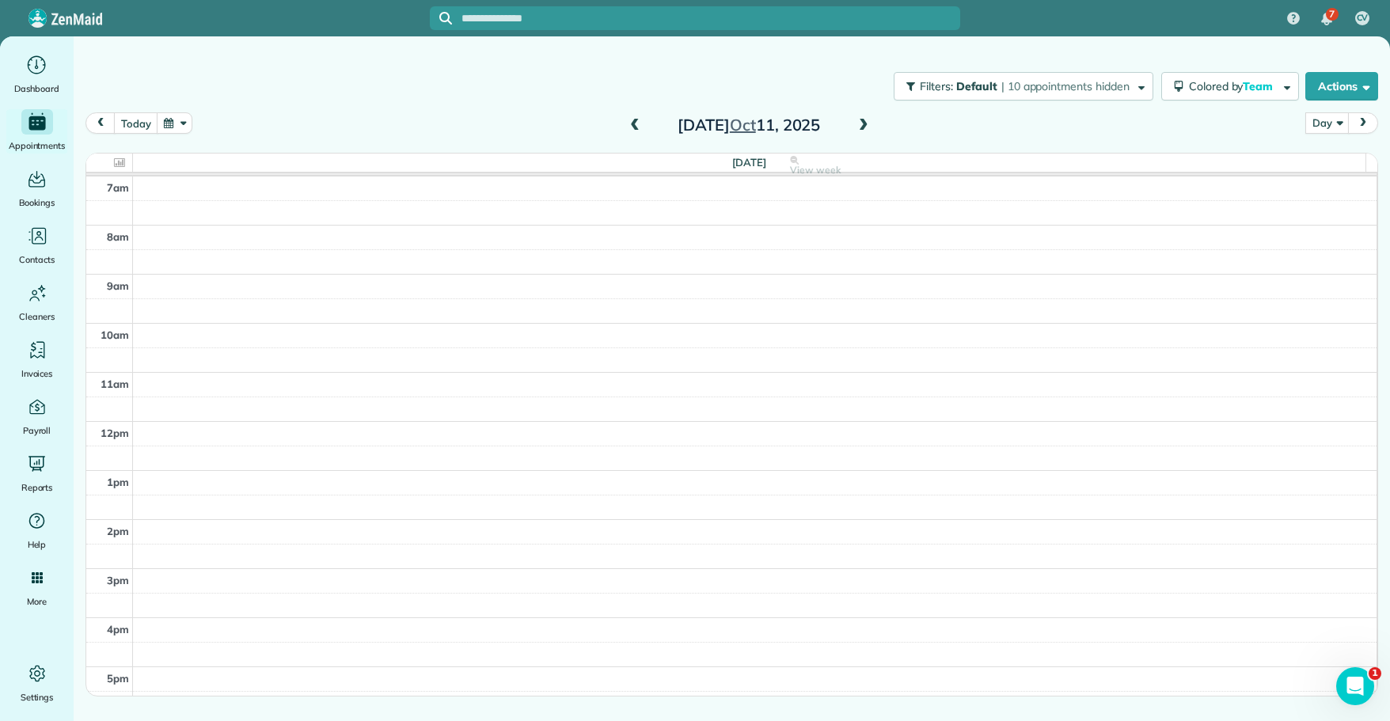
click at [861, 127] on span at bounding box center [863, 126] width 17 height 14
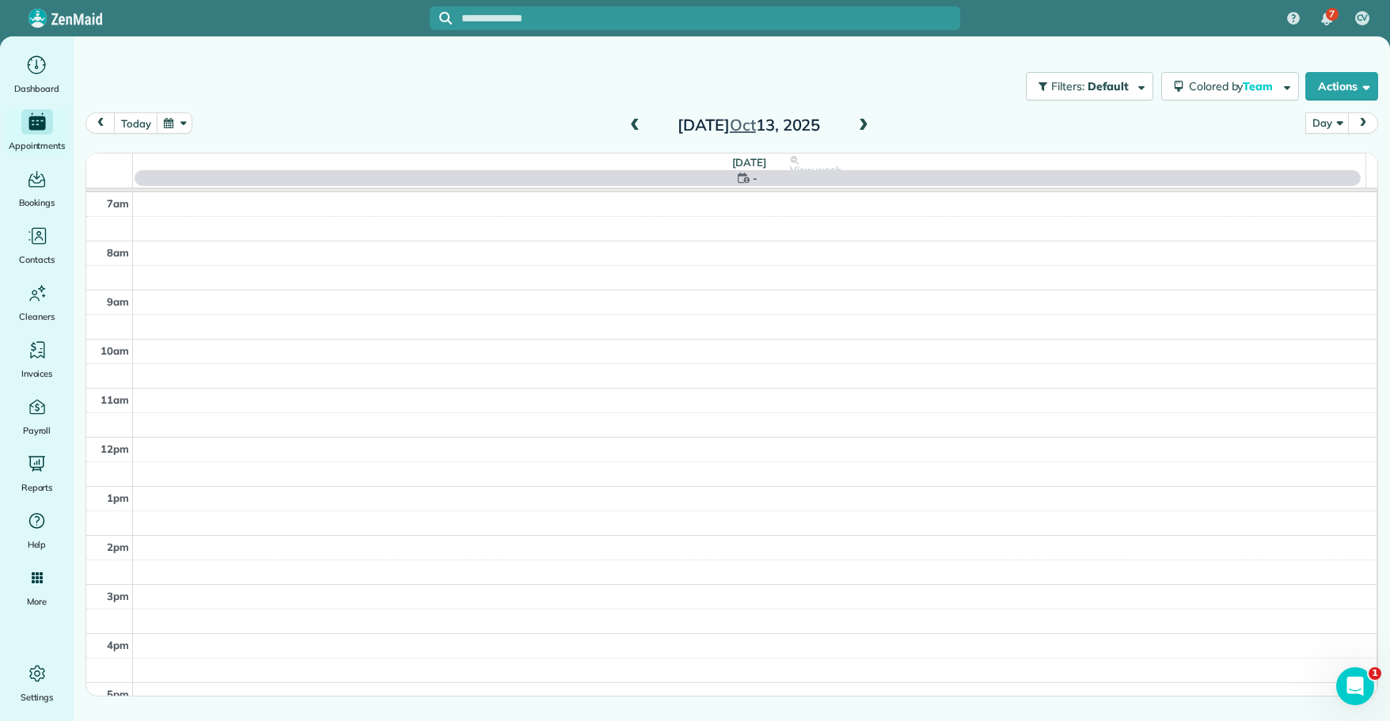
click at [633, 127] on span at bounding box center [634, 126] width 17 height 14
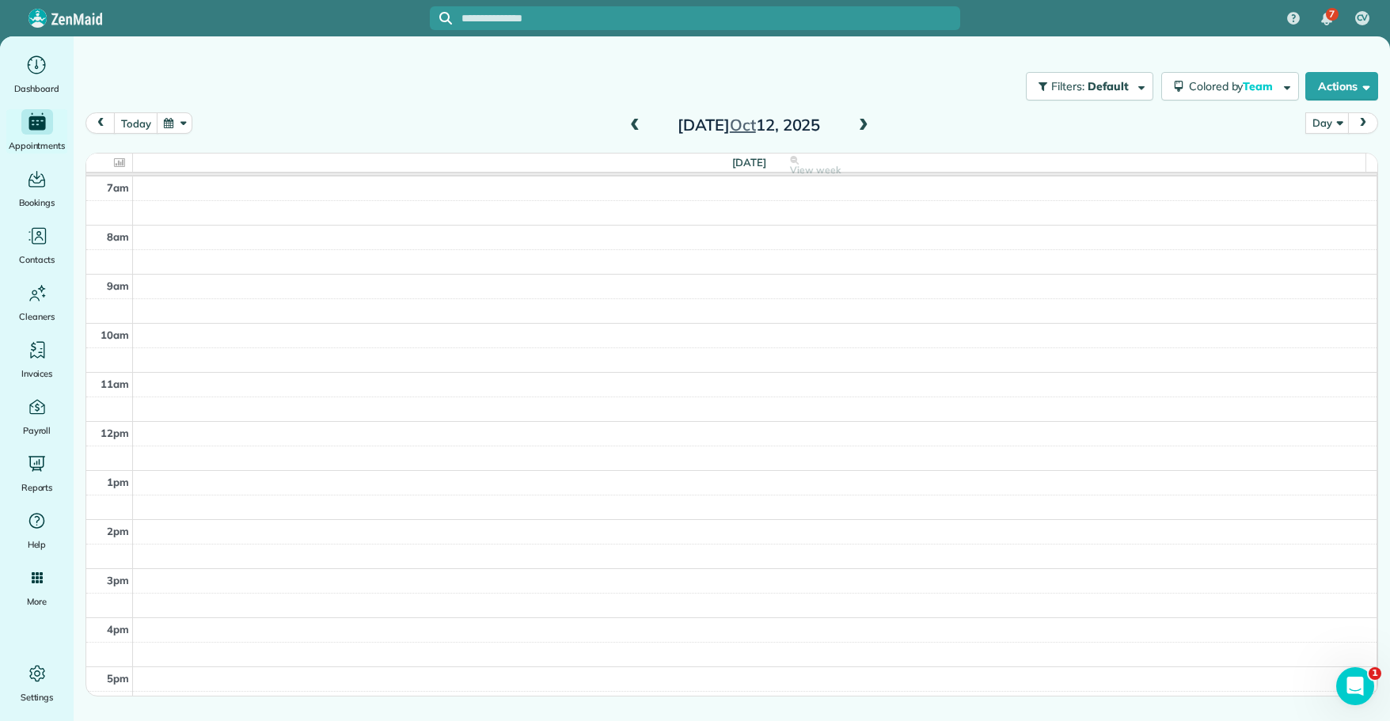
click at [633, 127] on span at bounding box center [634, 126] width 17 height 14
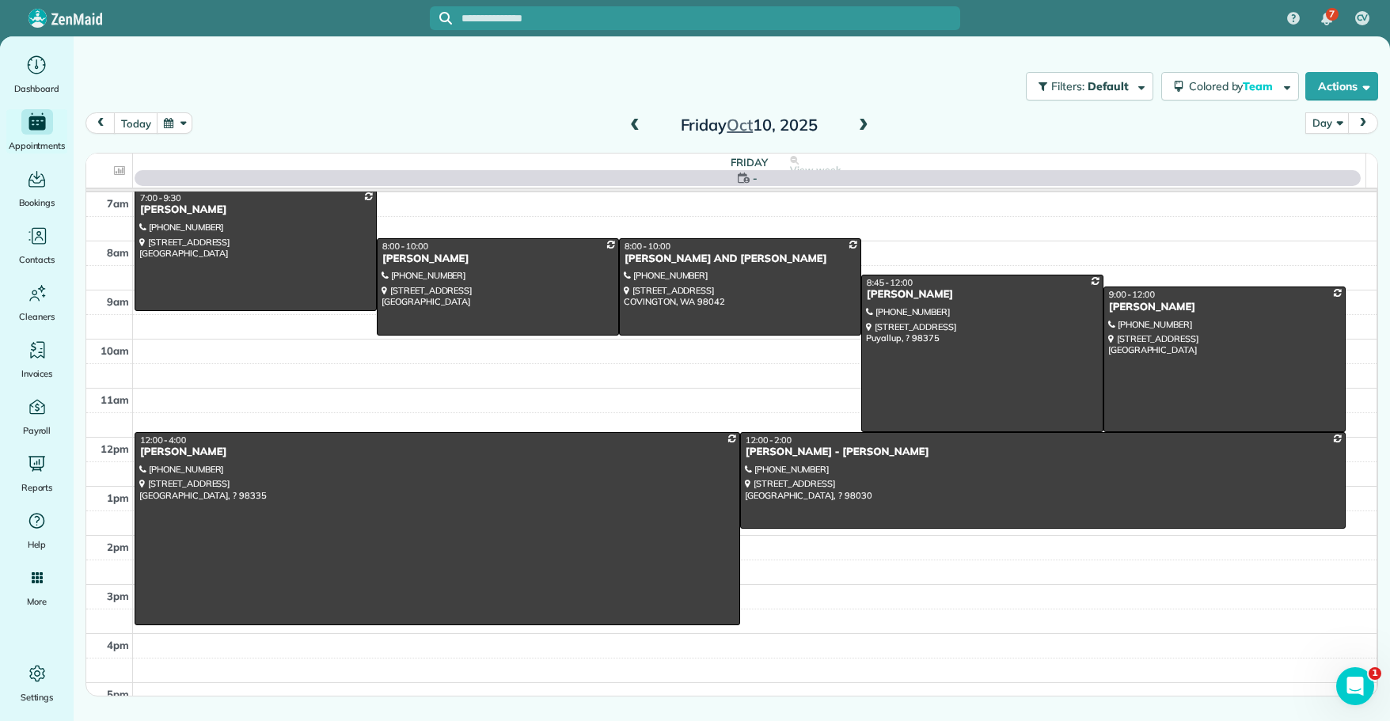
click at [633, 127] on span at bounding box center [634, 126] width 17 height 14
